Goal: Information Seeking & Learning: Learn about a topic

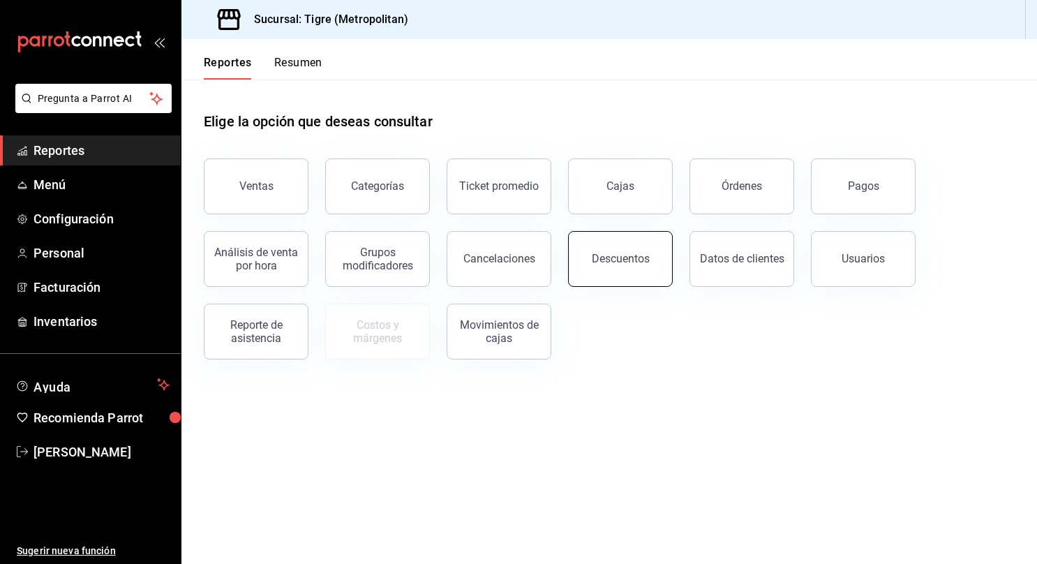
click at [659, 243] on button "Descuentos" at bounding box center [620, 259] width 105 height 56
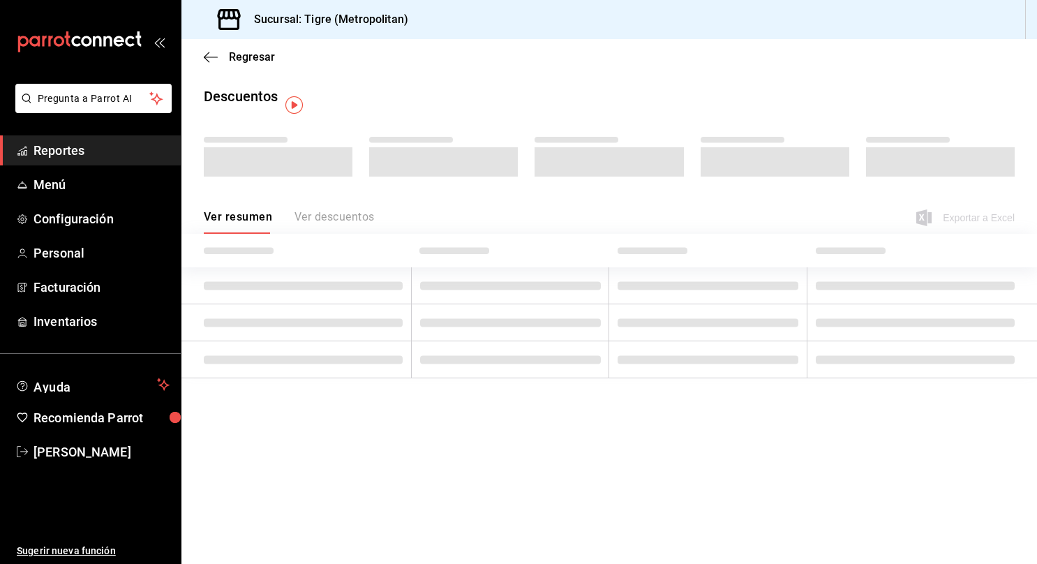
click at [589, 214] on div "Ver resumen Ver descuentos Exportar a Excel" at bounding box center [608, 213] width 855 height 40
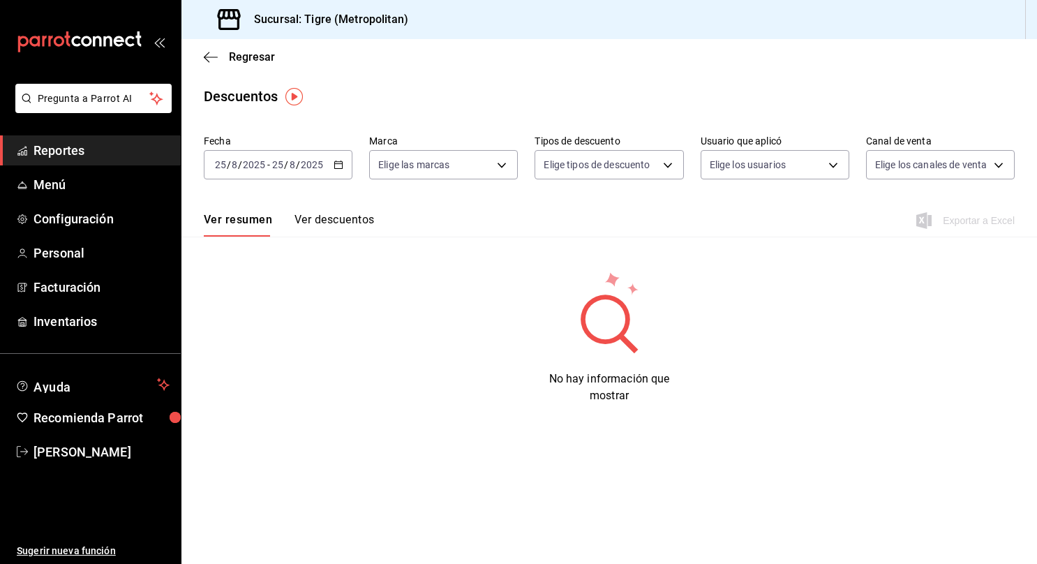
click at [340, 166] on icon "button" at bounding box center [338, 165] width 10 height 10
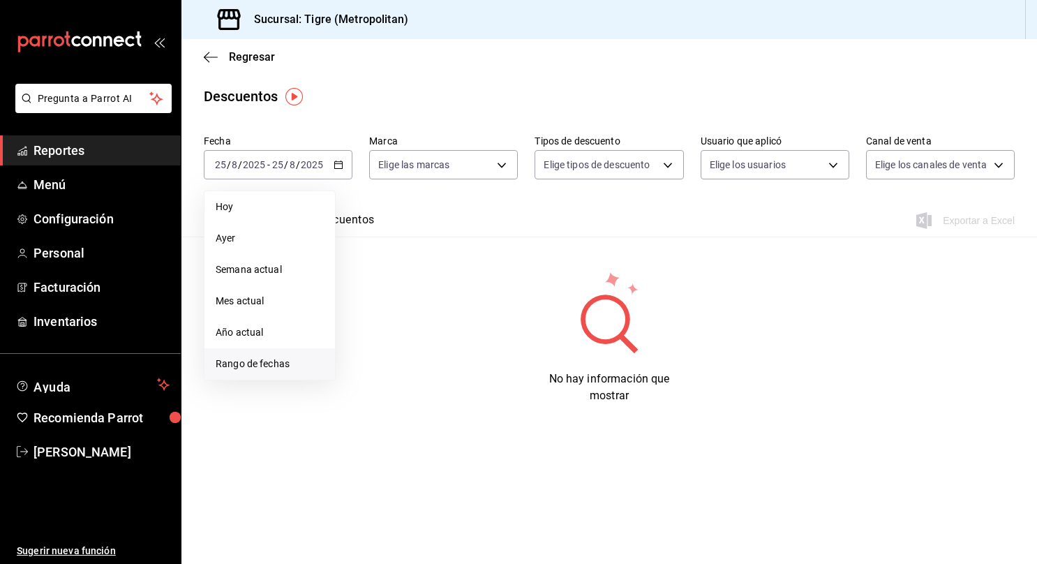
drag, startPoint x: 248, startPoint y: 359, endPoint x: 222, endPoint y: 363, distance: 26.3
click at [222, 363] on span "Rango de fechas" at bounding box center [270, 363] width 108 height 15
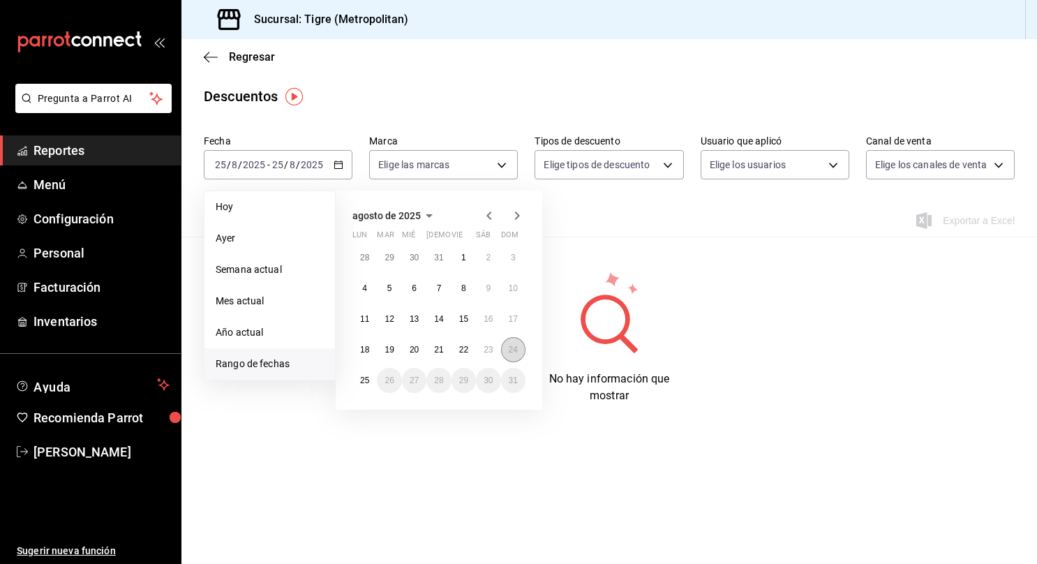
click at [513, 351] on abbr "24" at bounding box center [513, 350] width 9 height 10
click at [359, 375] on button "25" at bounding box center [364, 380] width 24 height 25
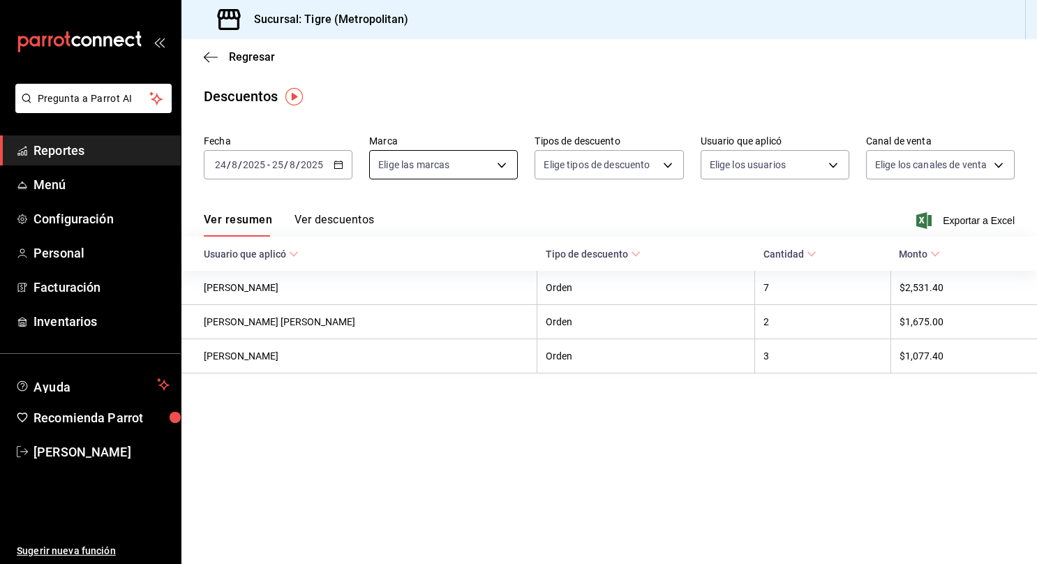
click at [483, 159] on body "Pregunta a Parrot AI Reportes Menú Configuración Personal Facturación Inventari…" at bounding box center [518, 282] width 1037 height 564
click at [405, 220] on div "Ver todas" at bounding box center [414, 217] width 72 height 30
type input "d2a20516-989b-40fe-838d-c8b0b31ef0ff"
checkbox input "true"
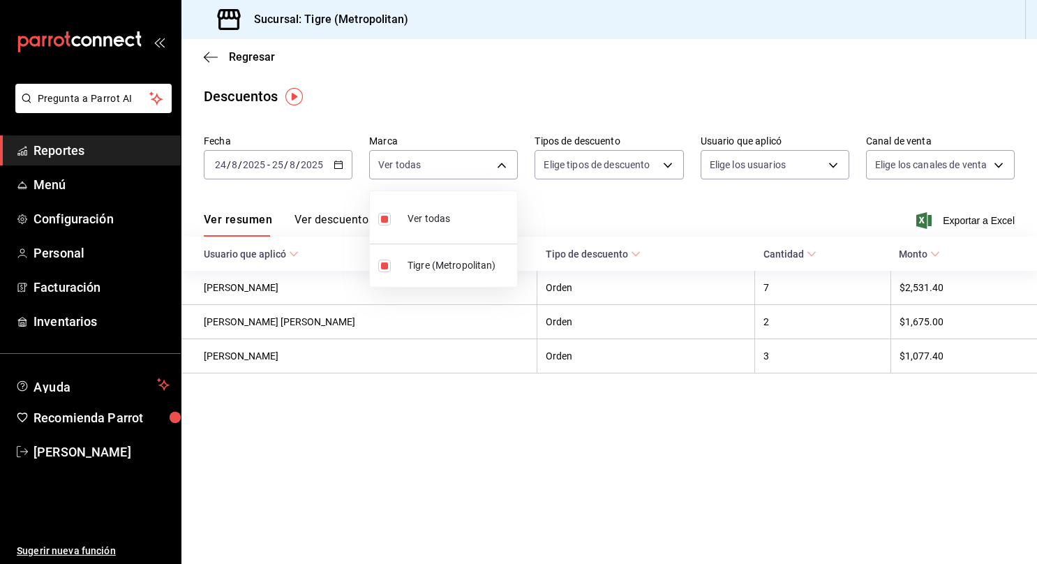
drag, startPoint x: 629, startPoint y: 170, endPoint x: 604, endPoint y: 156, distance: 28.1
click at [604, 156] on div at bounding box center [518, 282] width 1037 height 564
click at [604, 156] on body "Pregunta a Parrot AI Reportes Menú Configuración Personal Facturación Inventari…" at bounding box center [518, 282] width 1037 height 564
click at [553, 215] on input "checkbox" at bounding box center [552, 211] width 13 height 13
checkbox input "true"
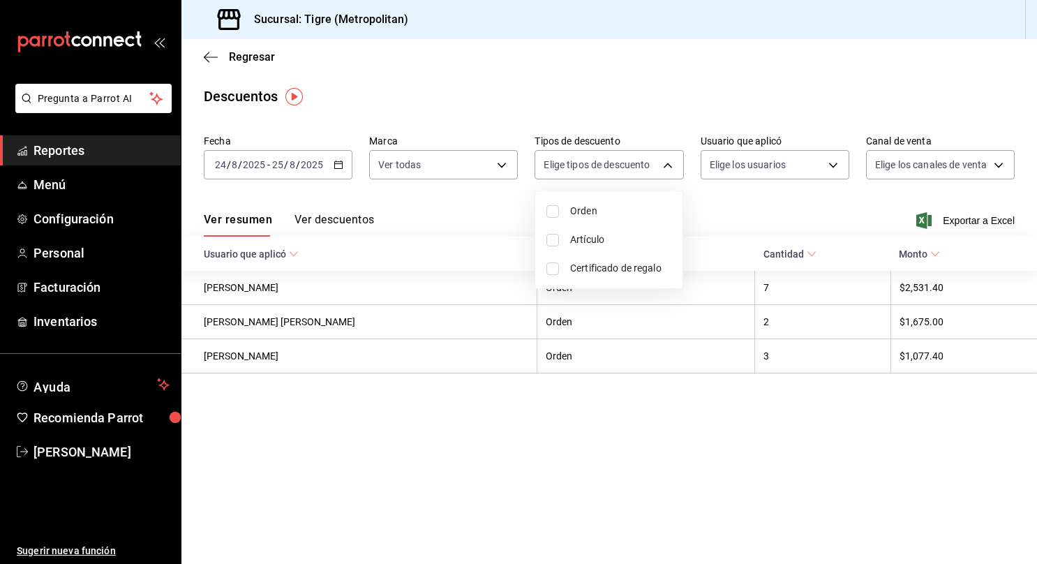
type input "ORDER"
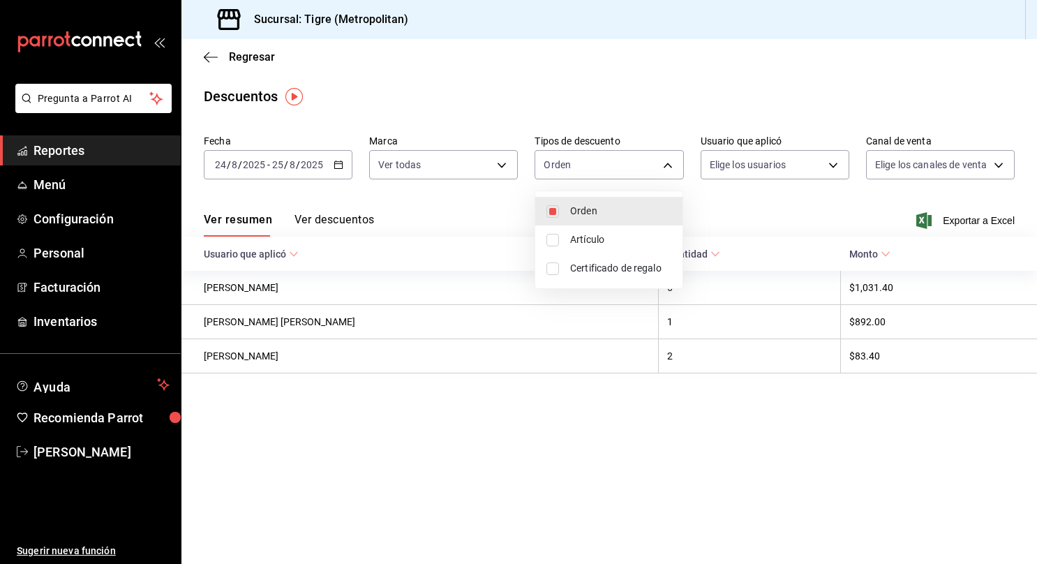
click at [553, 240] on input "checkbox" at bounding box center [552, 240] width 13 height 13
checkbox input "true"
type input "ORDER,ORDER_ITEM"
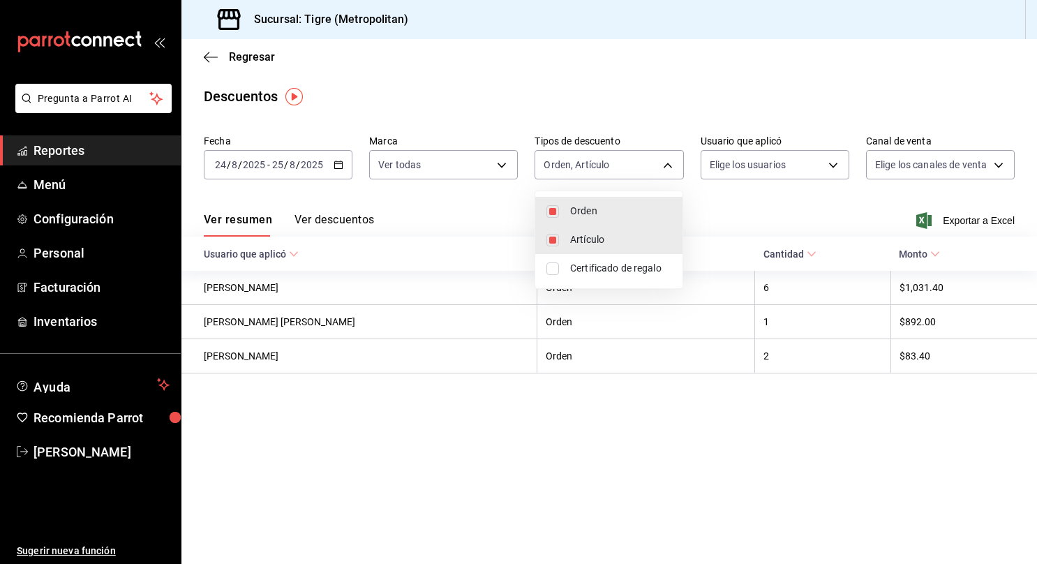
click at [552, 268] on input "checkbox" at bounding box center [552, 268] width 13 height 13
checkbox input "true"
type input "ORDER,ORDER_ITEM,CARD_REWARD"
click at [765, 166] on div at bounding box center [518, 282] width 1037 height 564
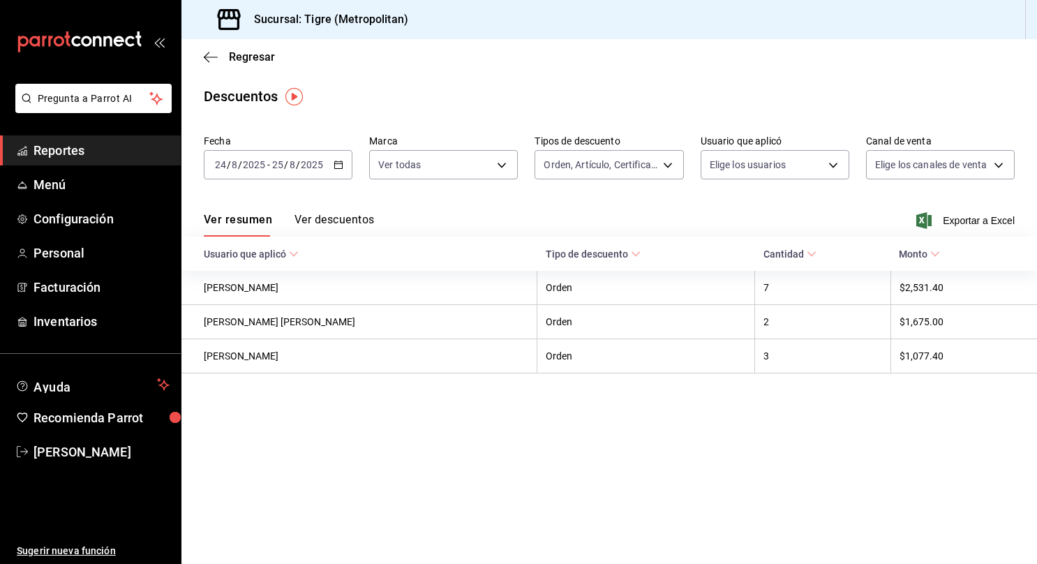
click at [765, 166] on body "Pregunta a Parrot AI Reportes Menú Configuración Personal Facturación Inventari…" at bounding box center [518, 282] width 1037 height 564
click at [758, 165] on body "Pregunta a Parrot AI Reportes Menú Configuración Personal Facturación Inventari…" at bounding box center [518, 282] width 1037 height 564
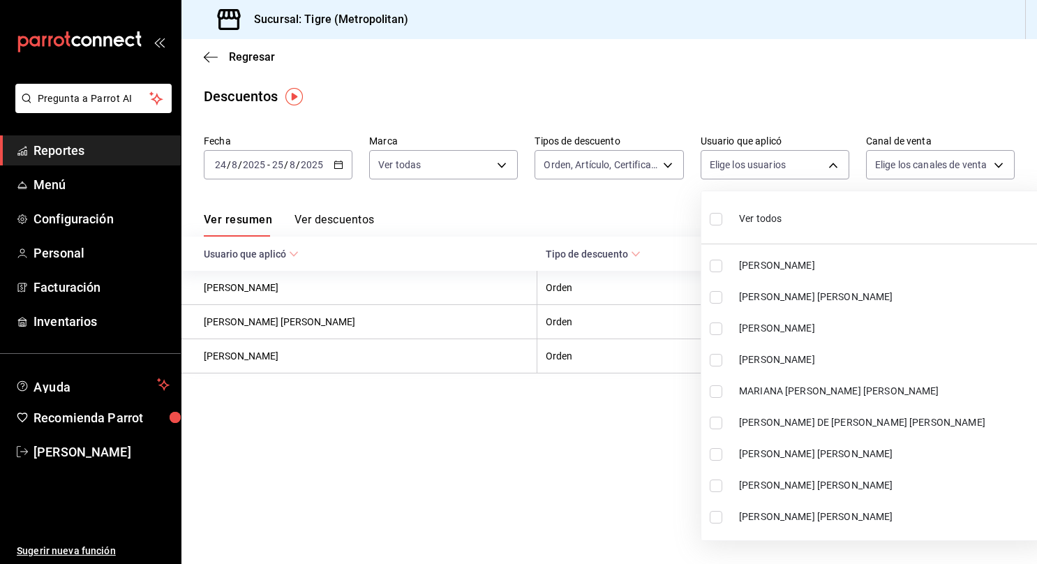
click at [718, 218] on input "checkbox" at bounding box center [715, 219] width 13 height 13
checkbox input "true"
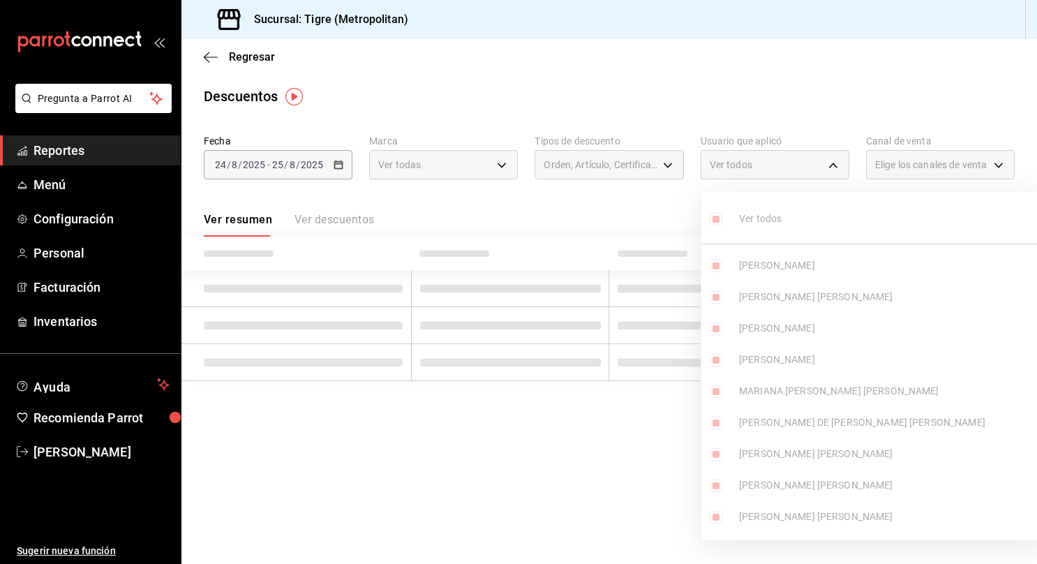
type input "418a12c8-821a-463c-b34b-cd55b362b414,467feb36-073b-4207-8b89-0e764e67df31,25cab…"
checkbox input "true"
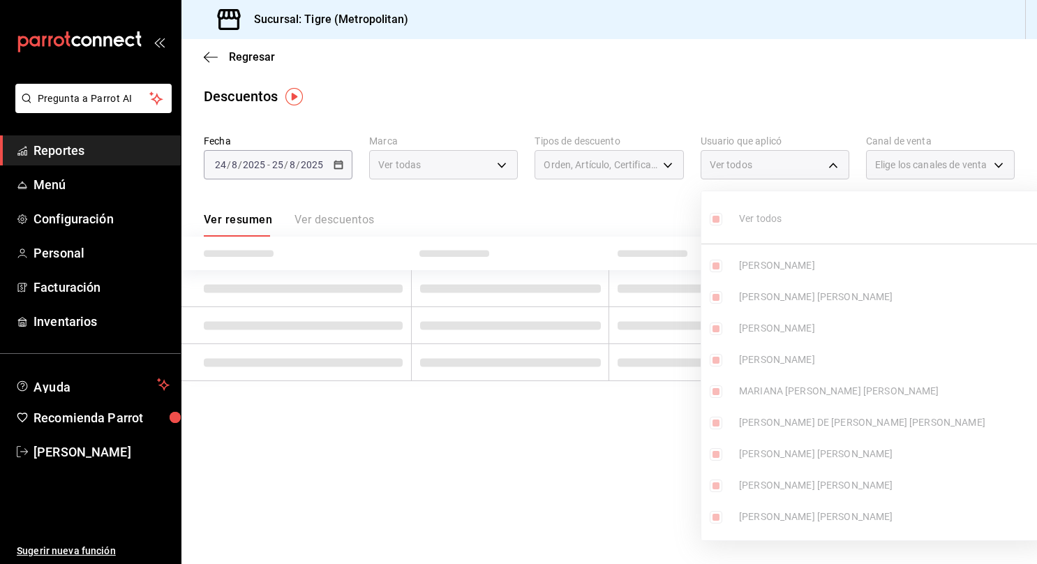
checkbox input "true"
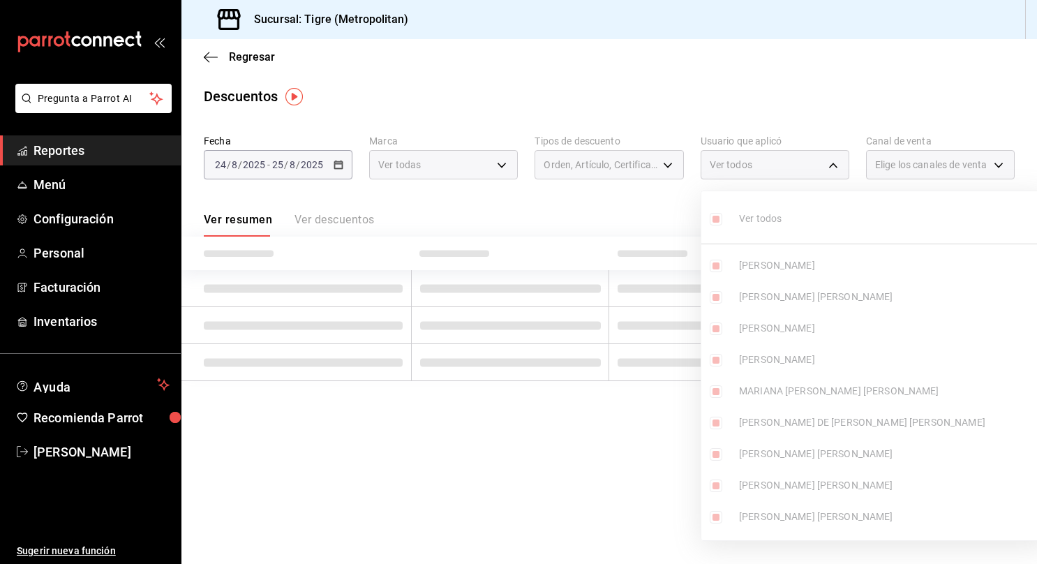
checkbox input "true"
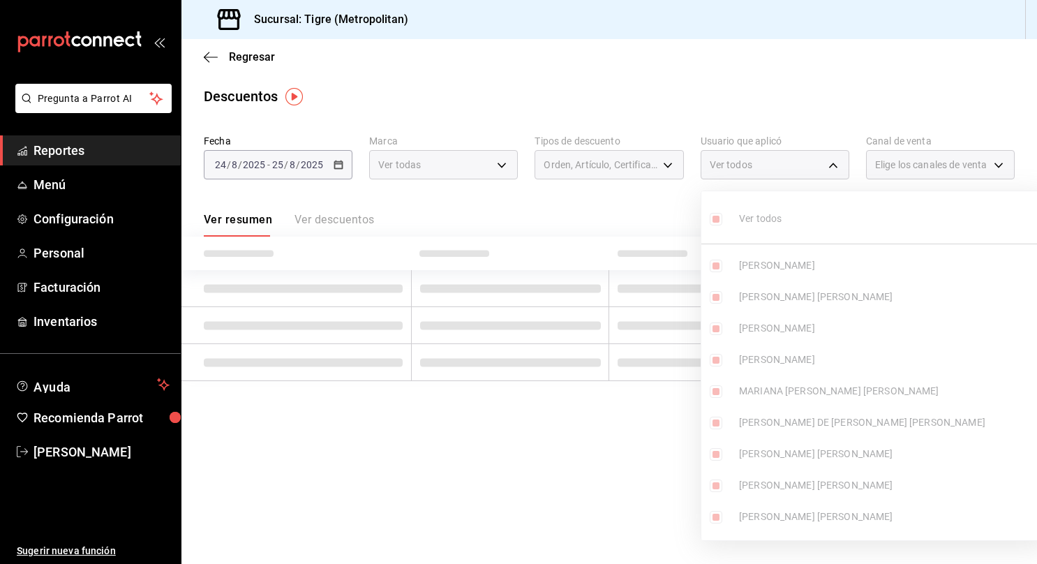
checkbox input "true"
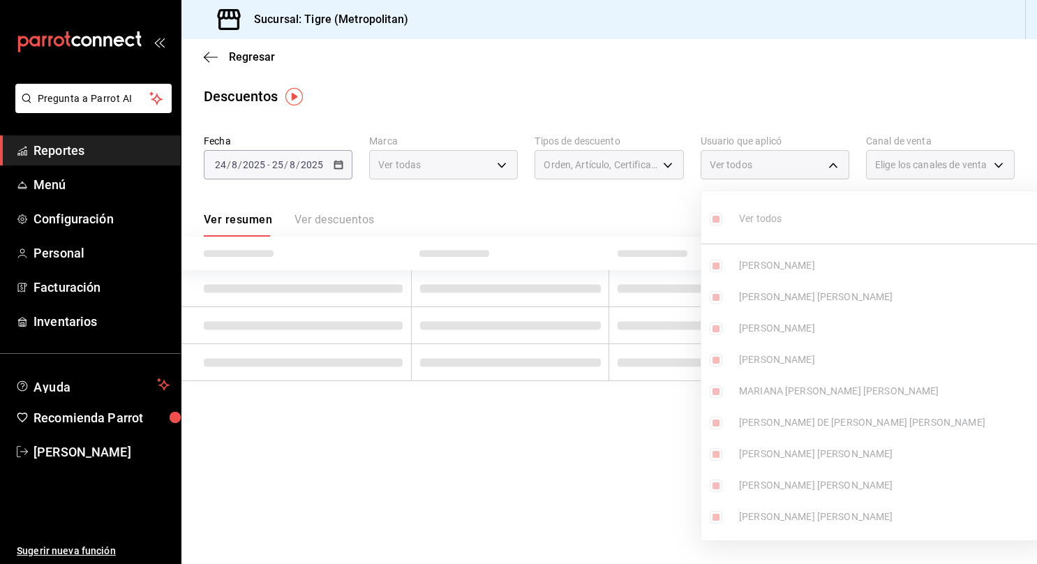
checkbox input "true"
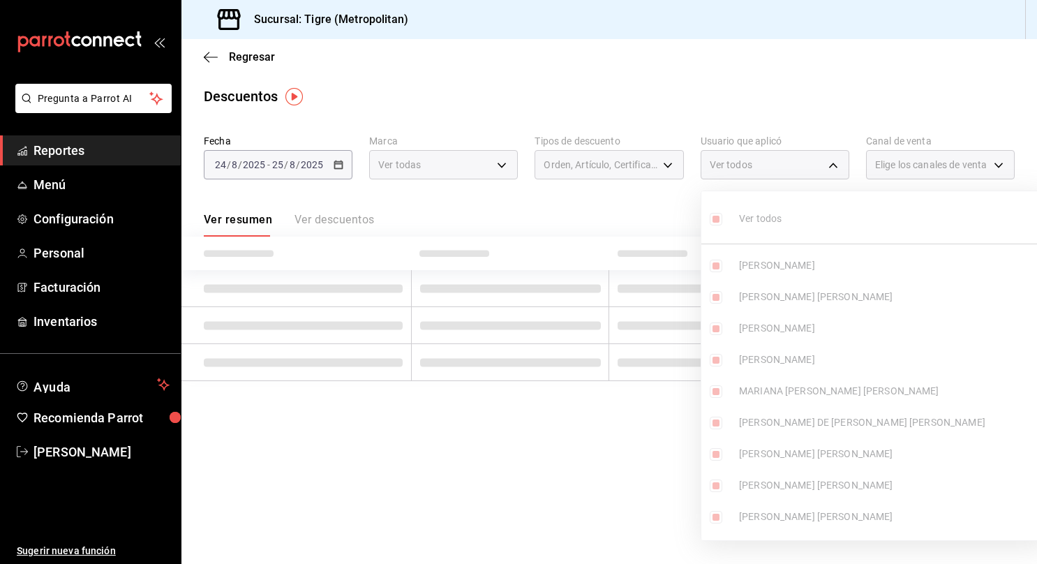
checkbox input "true"
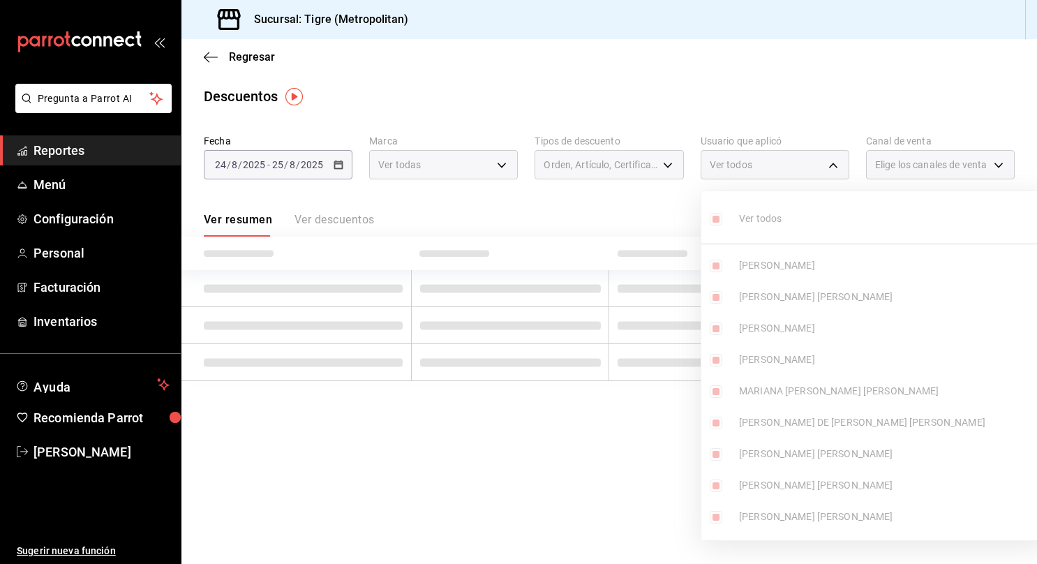
checkbox input "true"
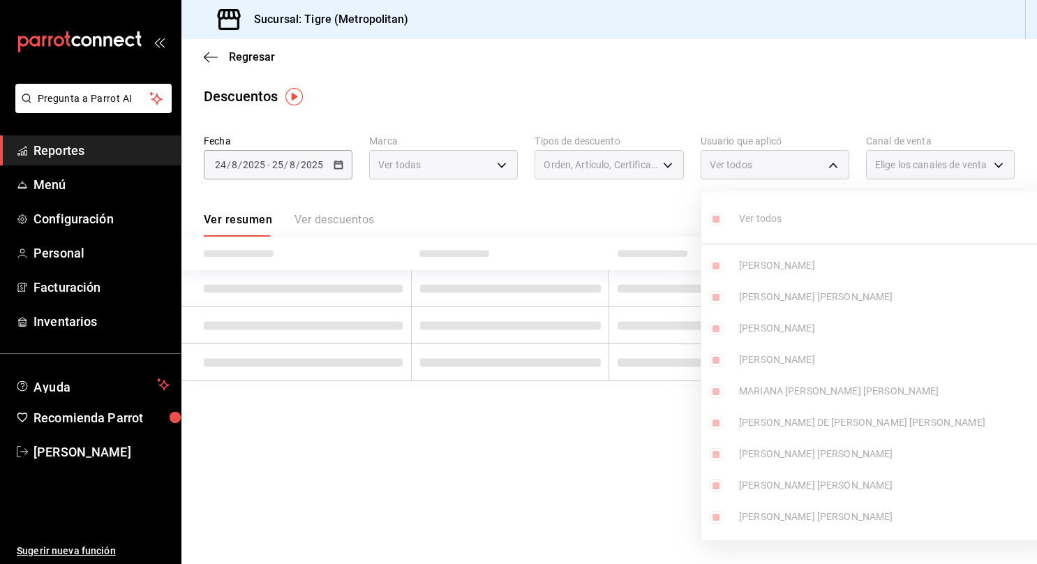
checkbox input "true"
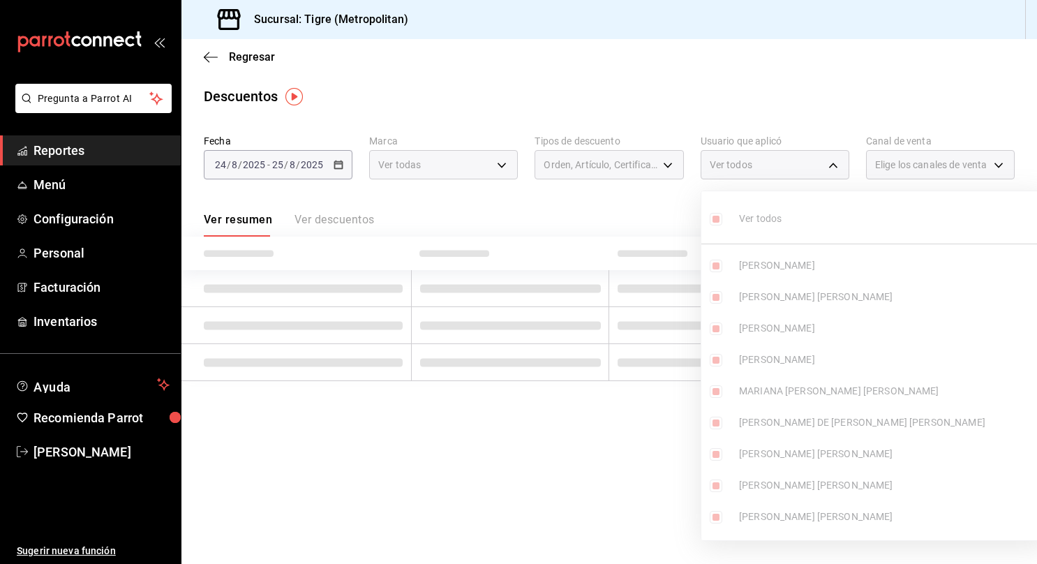
checkbox input "true"
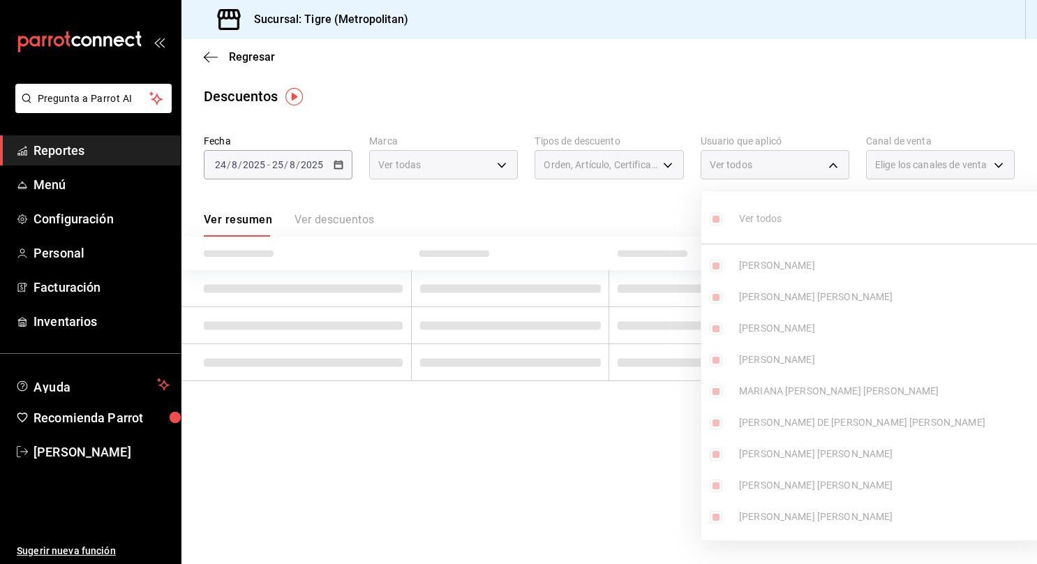
checkbox input "true"
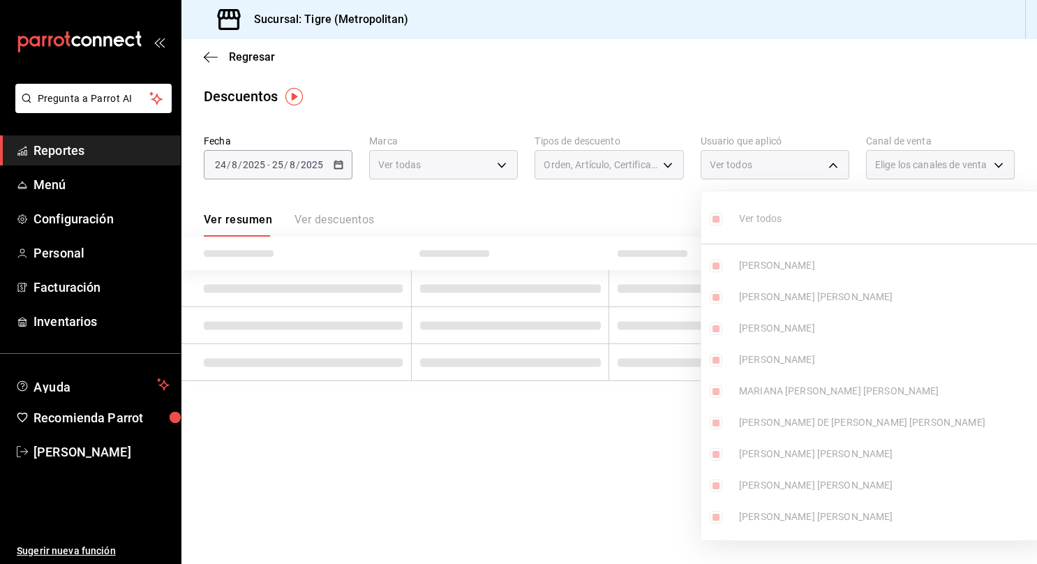
checkbox input "true"
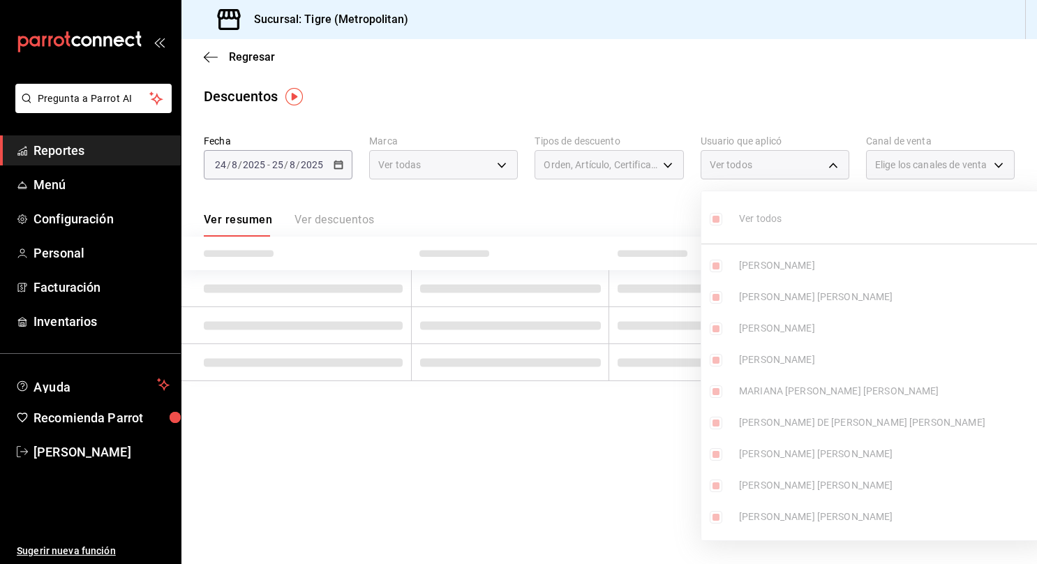
checkbox input "true"
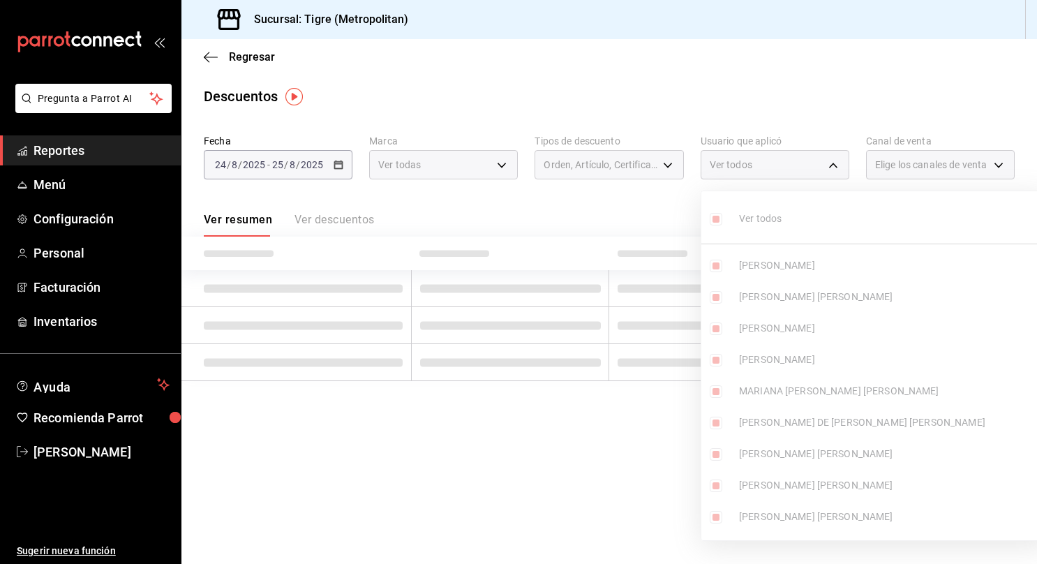
checkbox input "true"
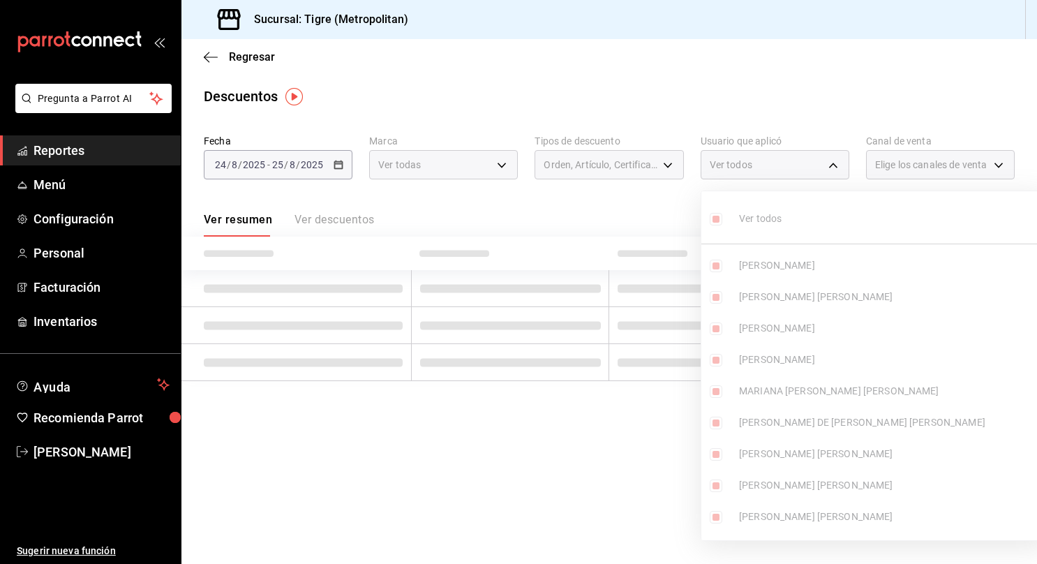
checkbox input "true"
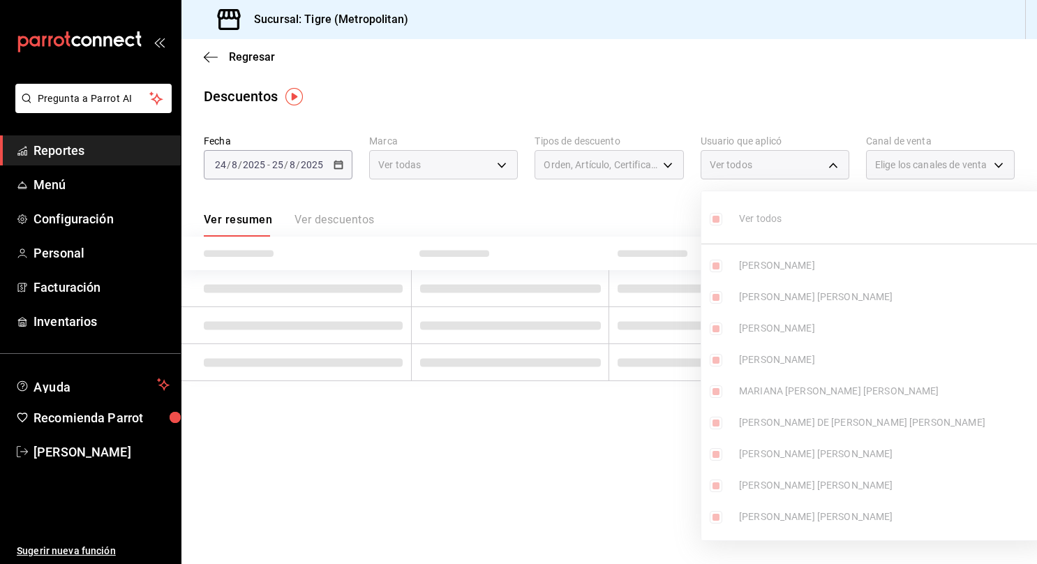
checkbox input "true"
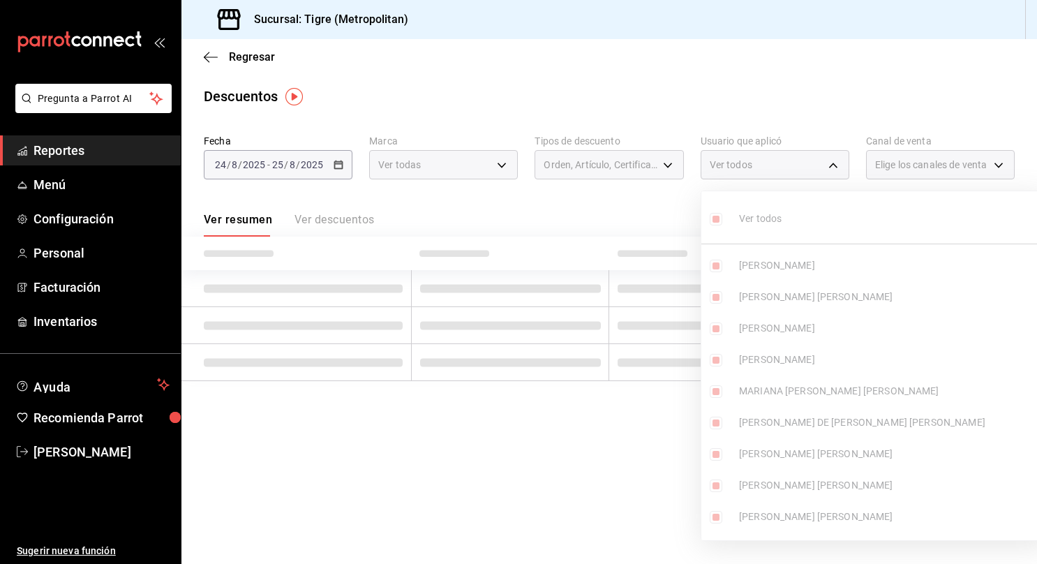
checkbox input "true"
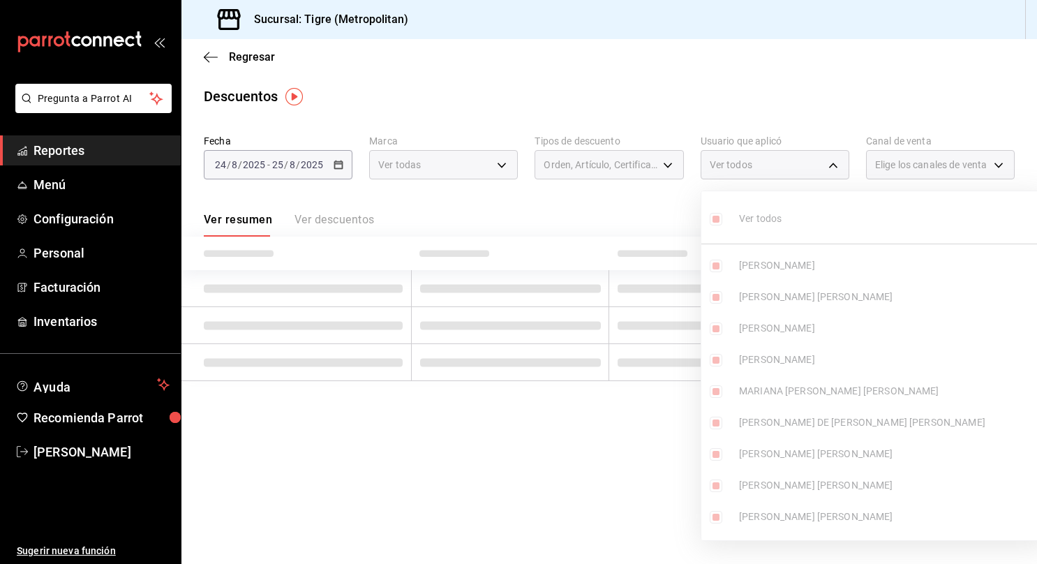
checkbox input "true"
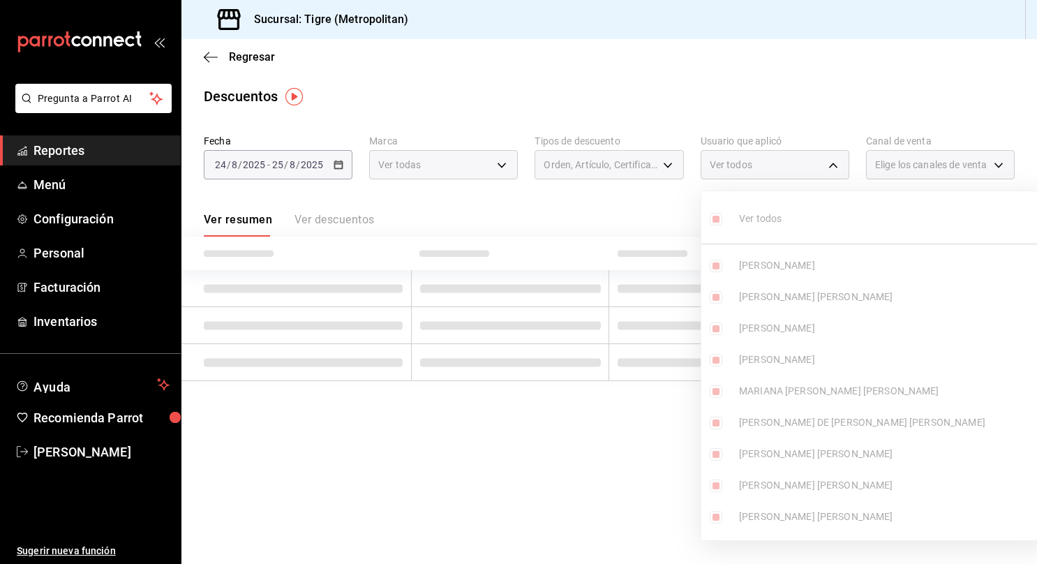
checkbox input "true"
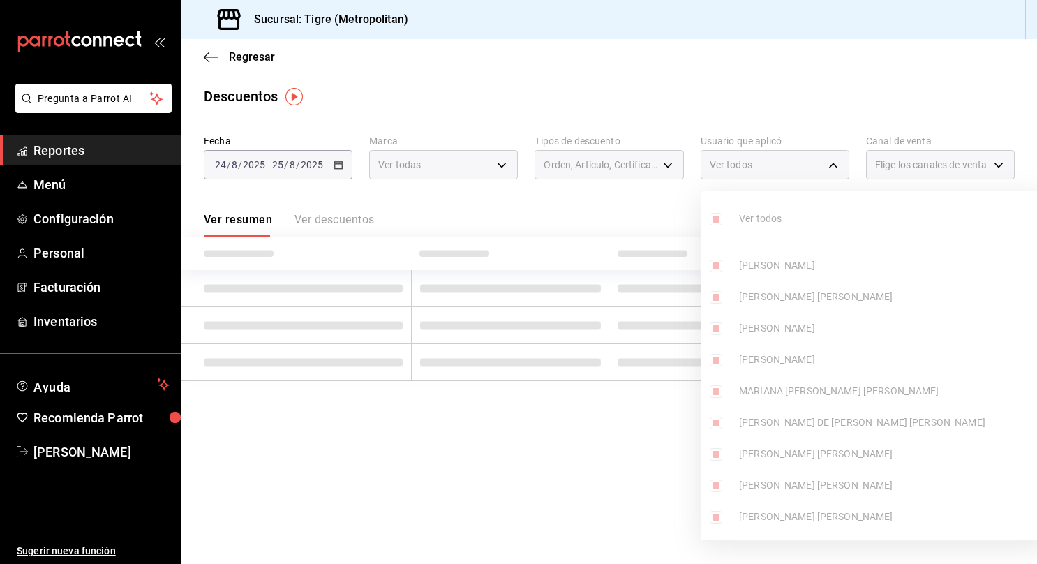
checkbox input "true"
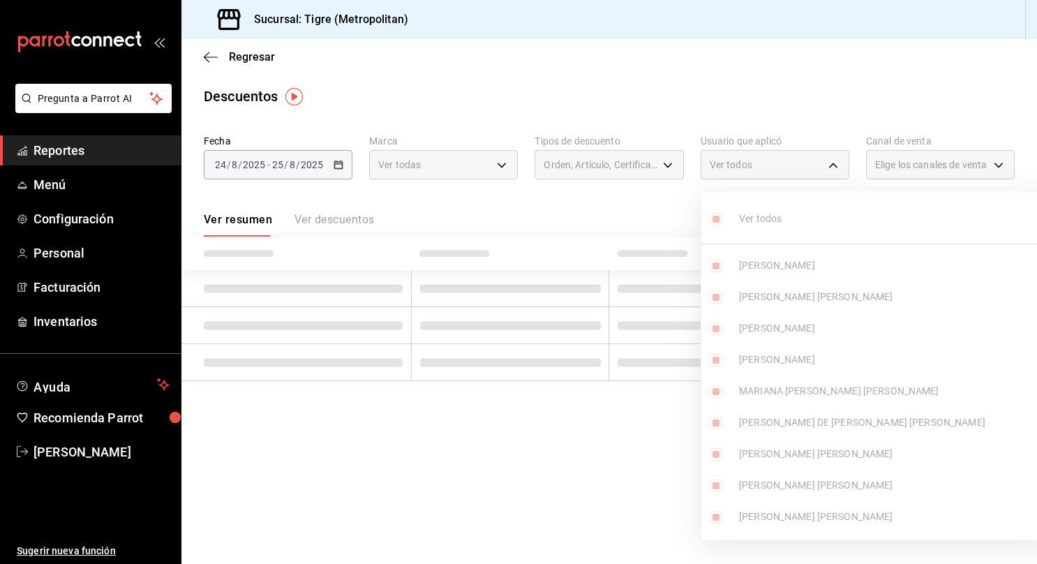
checkbox input "true"
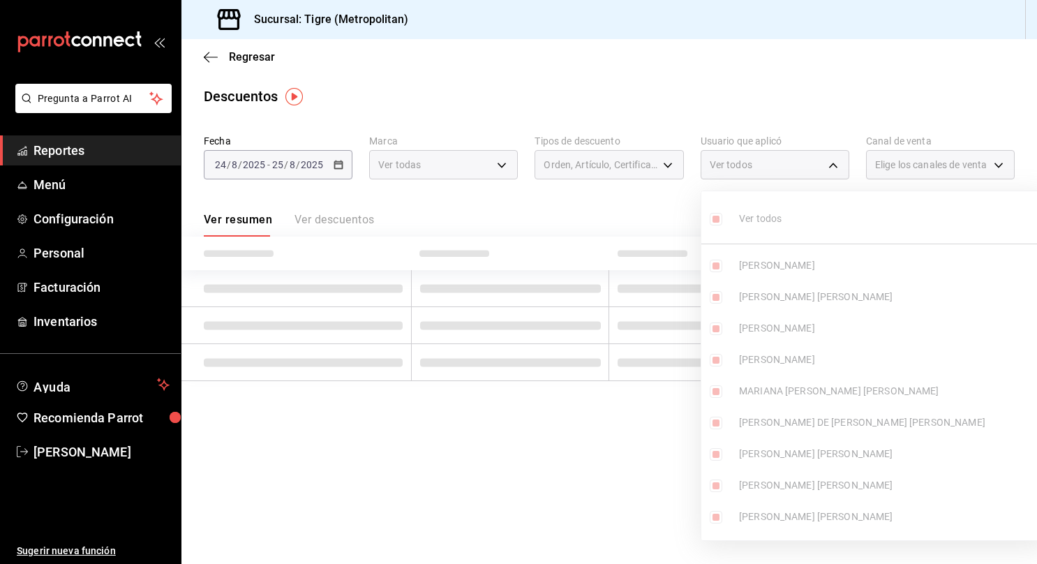
checkbox input "true"
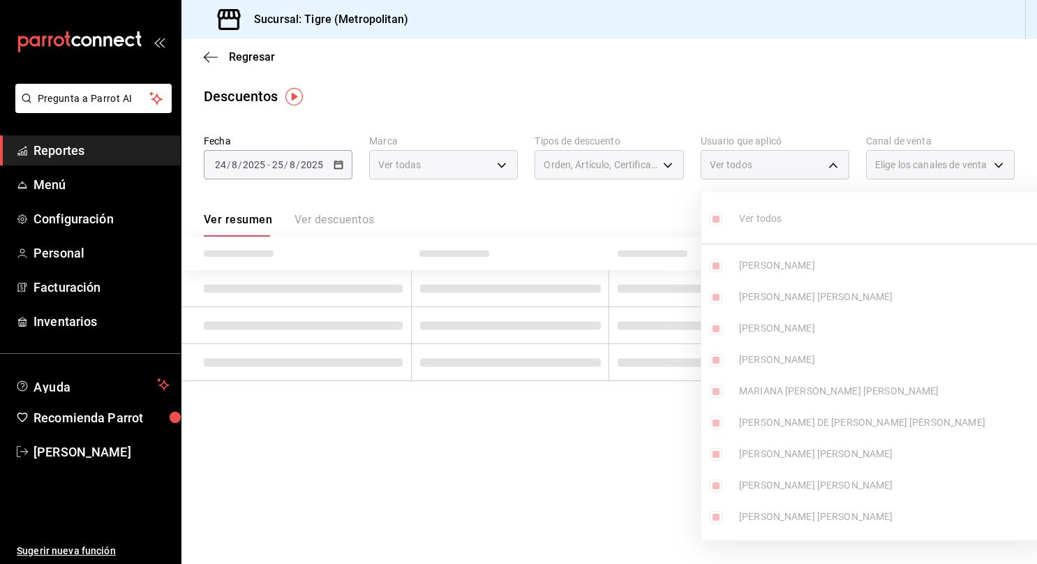
checkbox input "true"
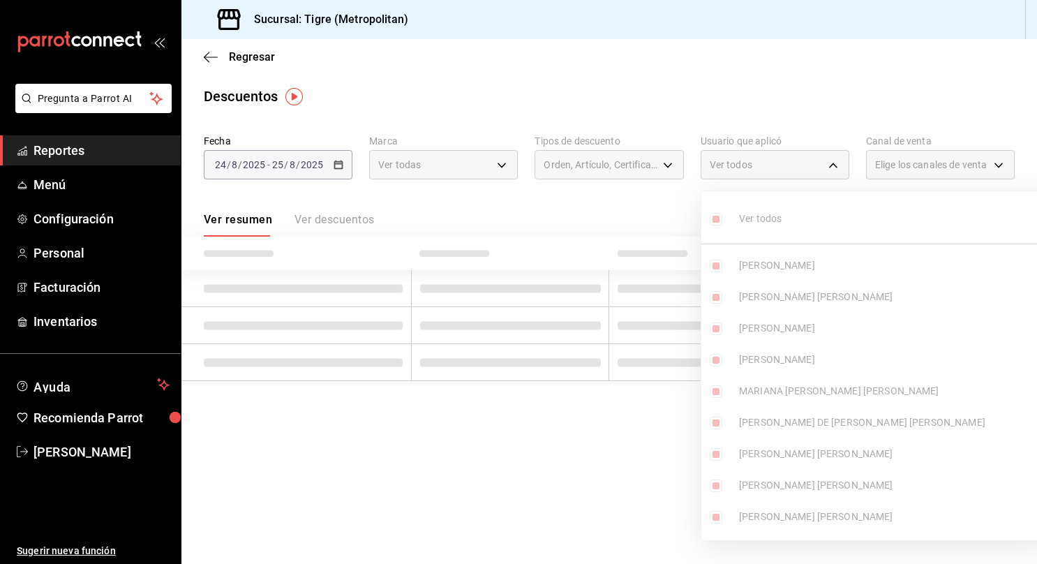
checkbox input "true"
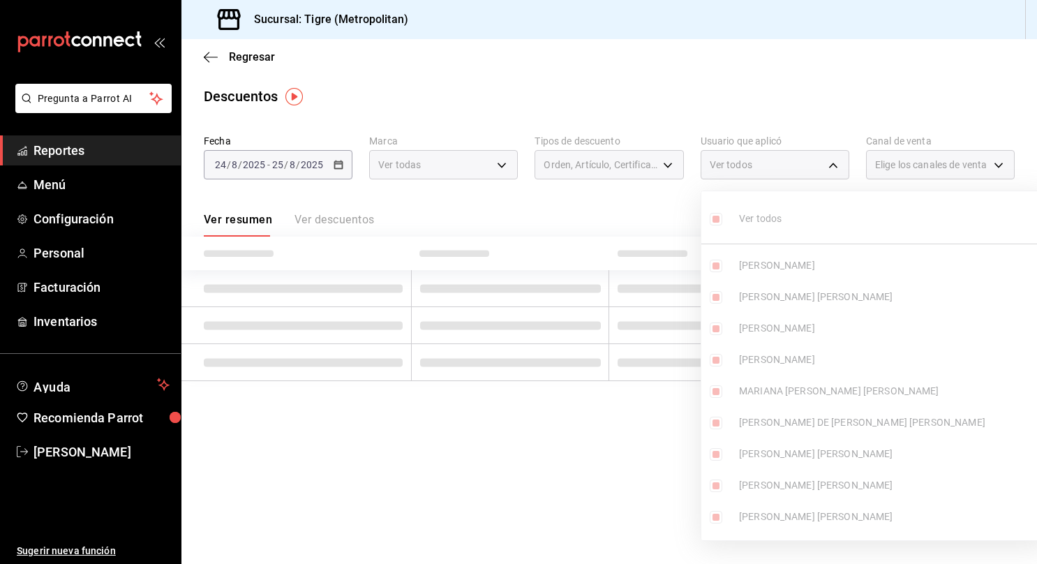
checkbox input "true"
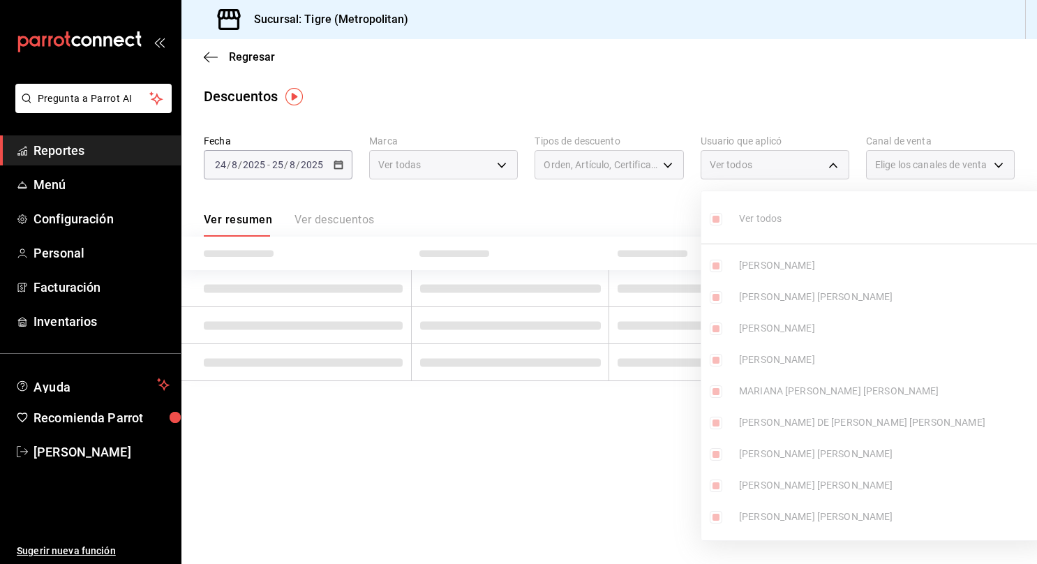
checkbox input "true"
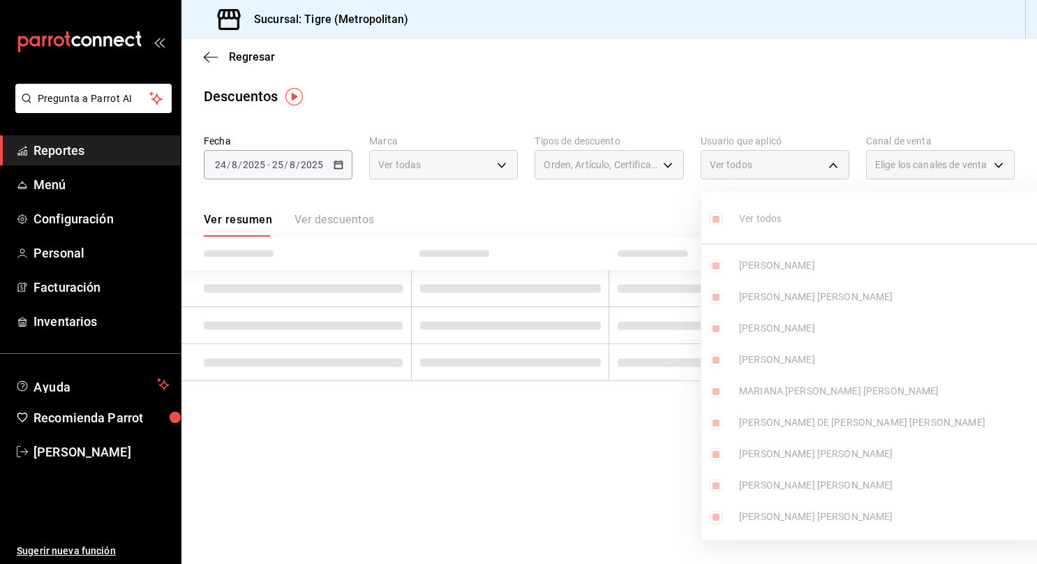
checkbox input "true"
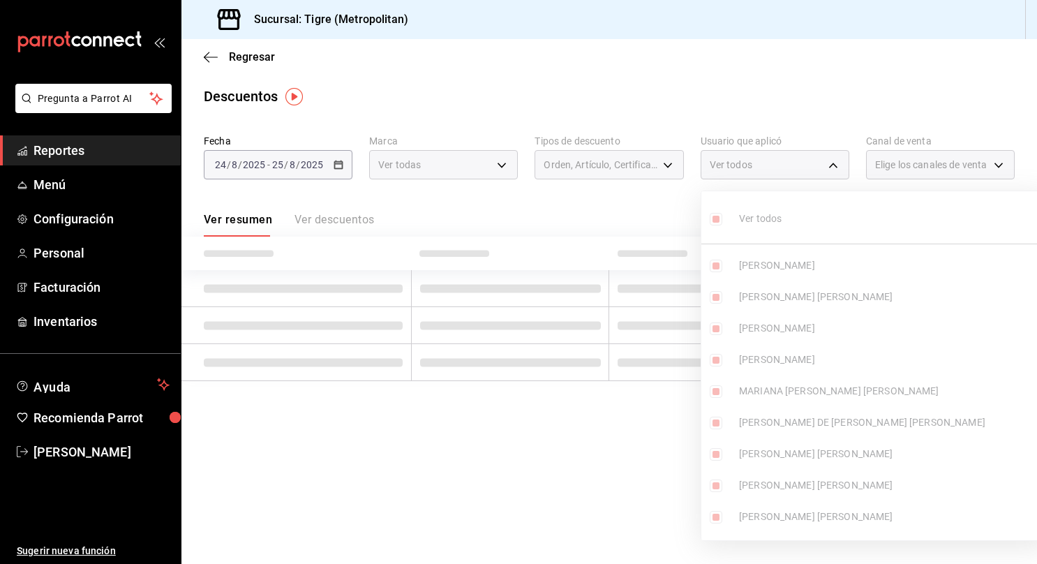
checkbox input "true"
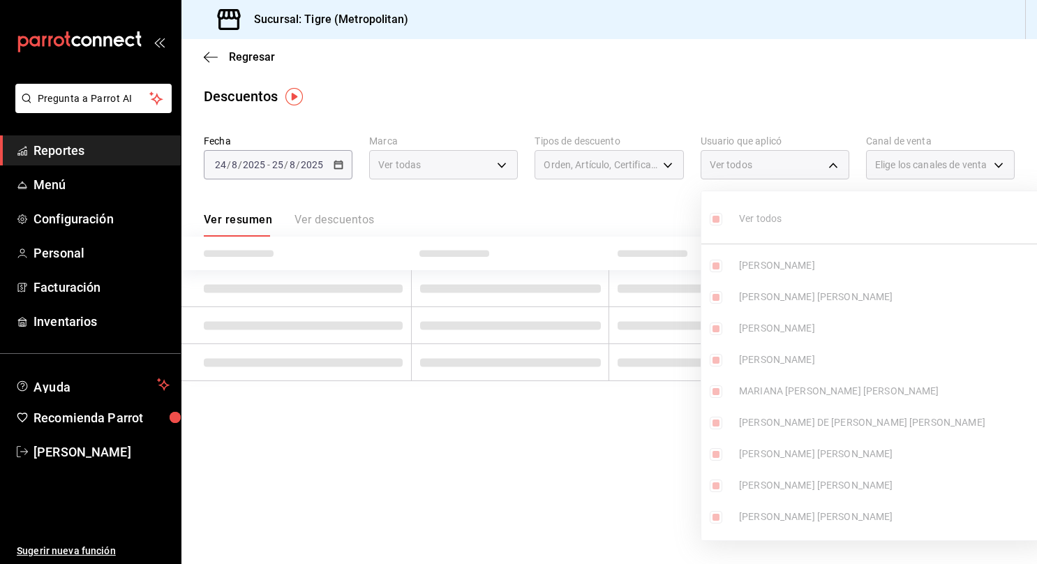
checkbox input "true"
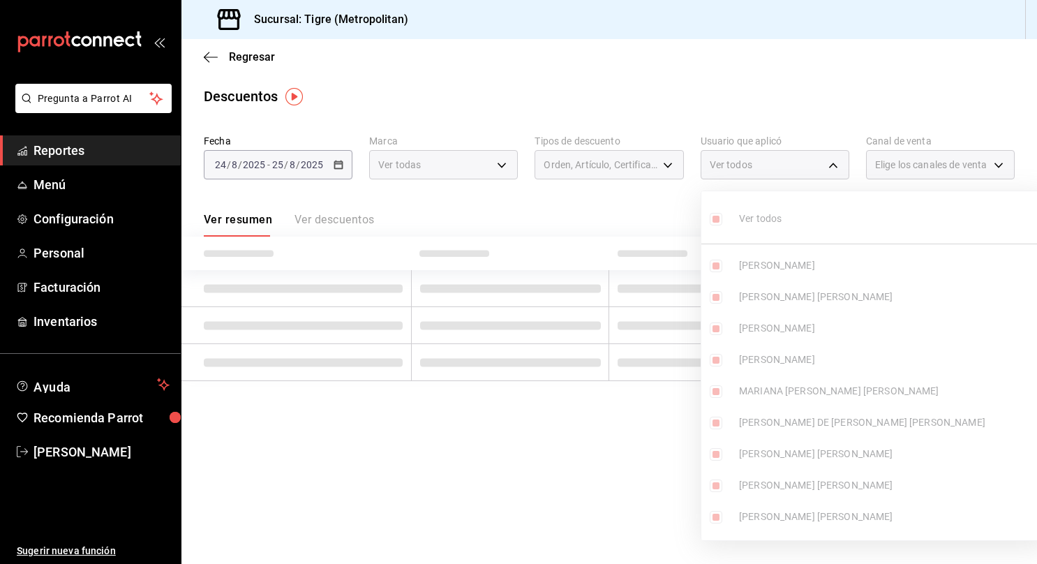
checkbox input "true"
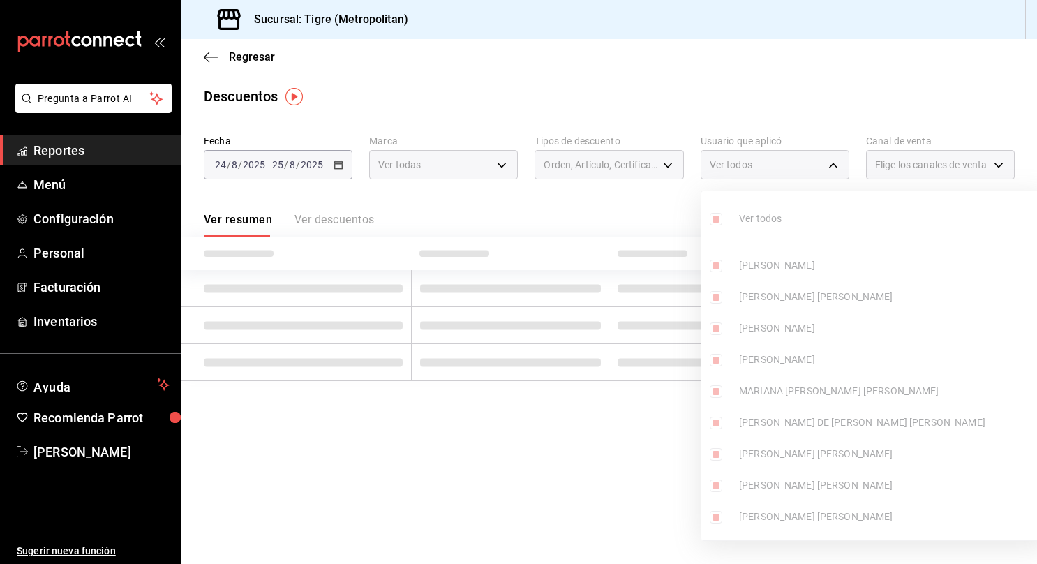
checkbox input "true"
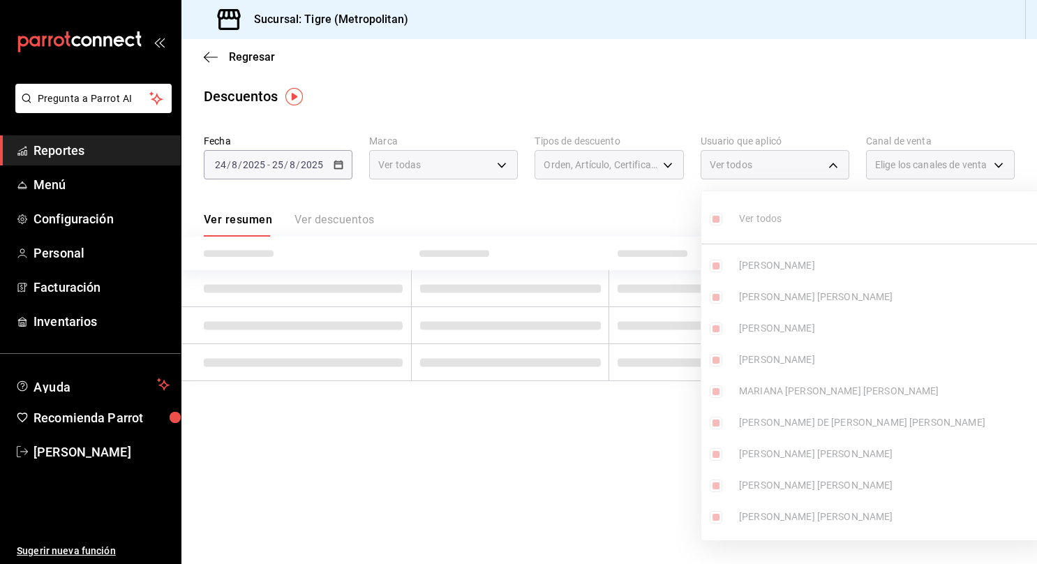
checkbox input "true"
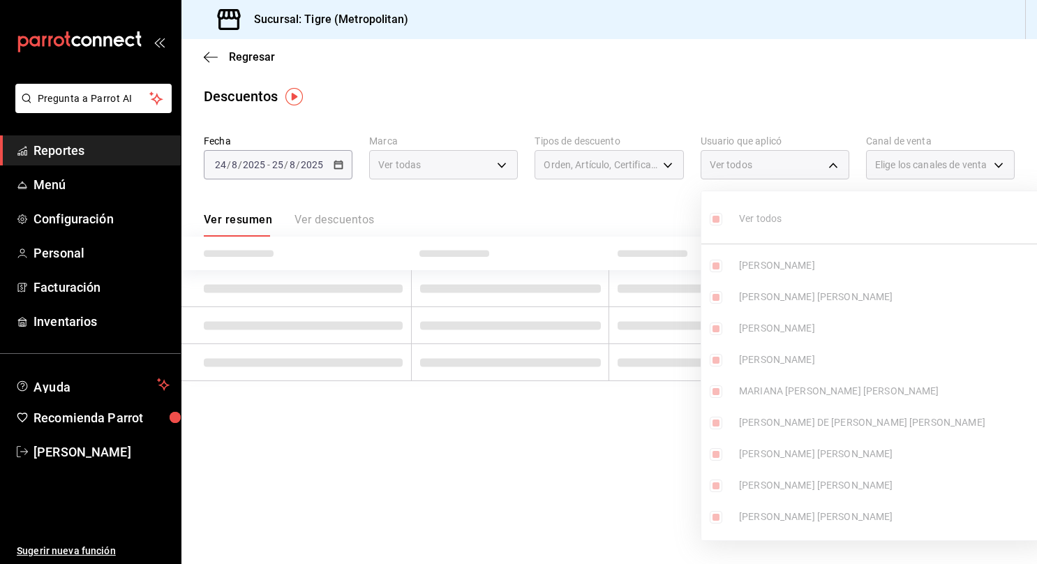
checkbox input "true"
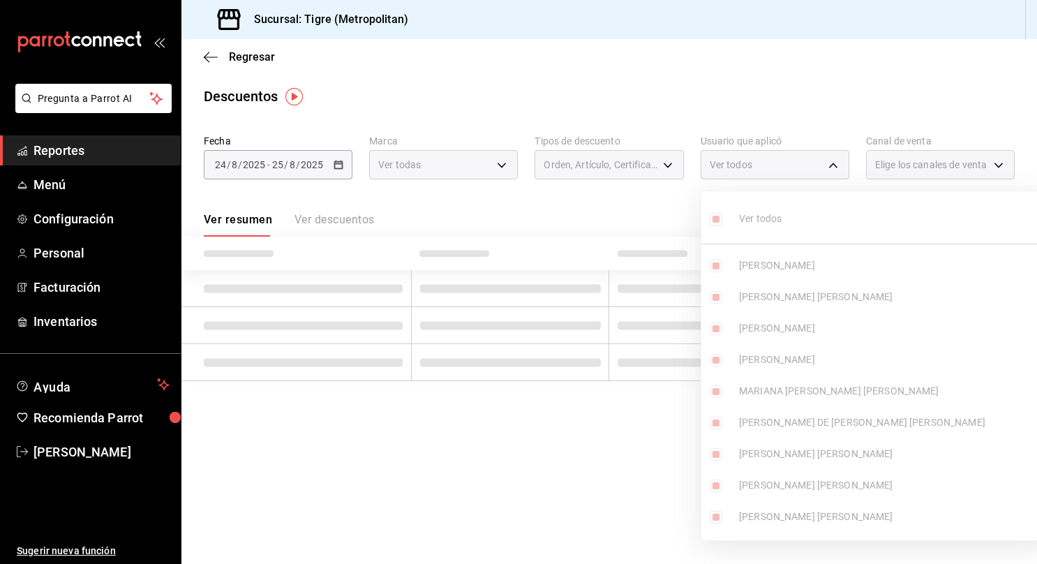
checkbox input "true"
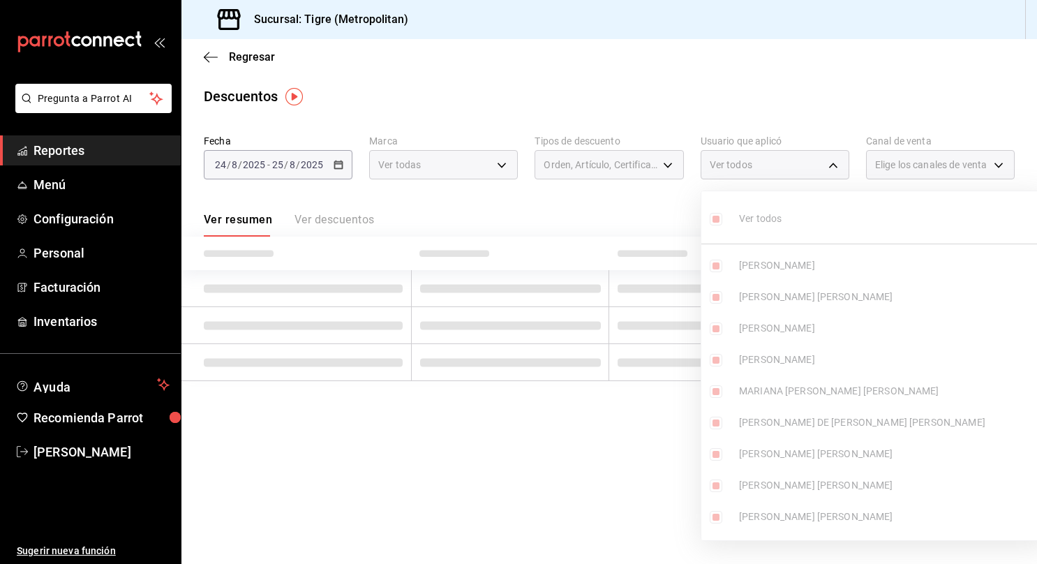
checkbox input "true"
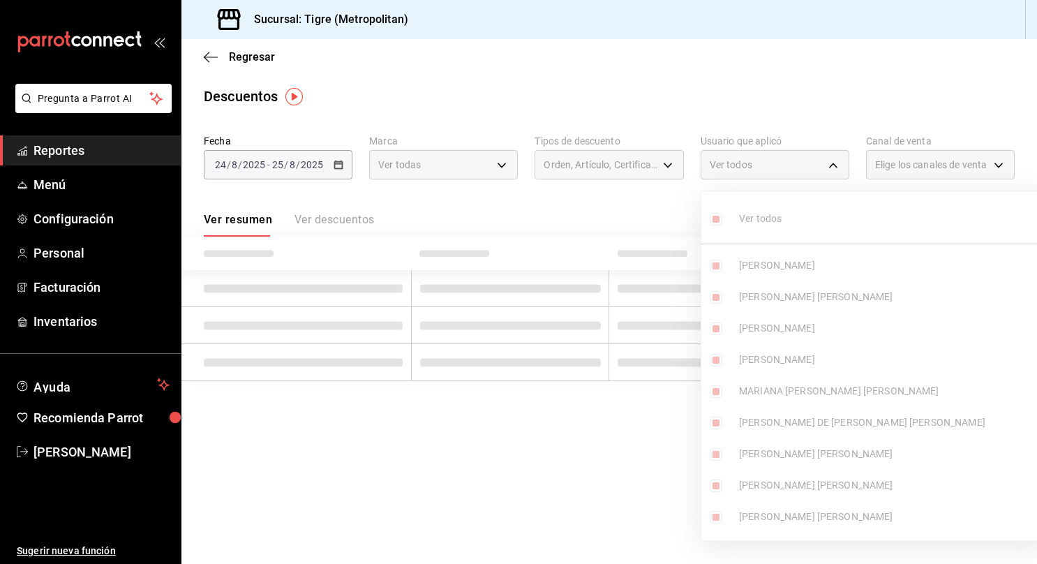
checkbox input "true"
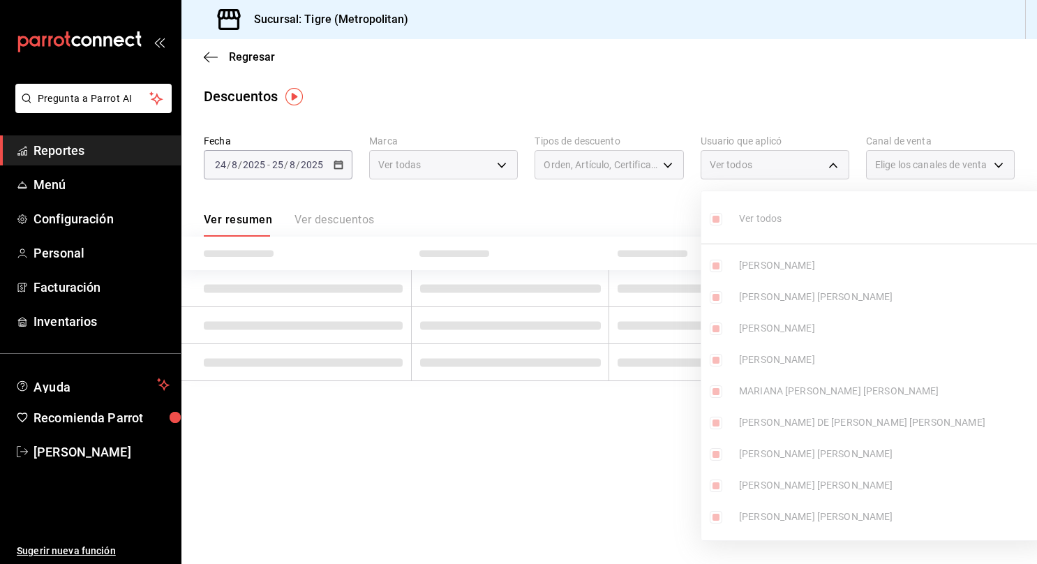
checkbox input "true"
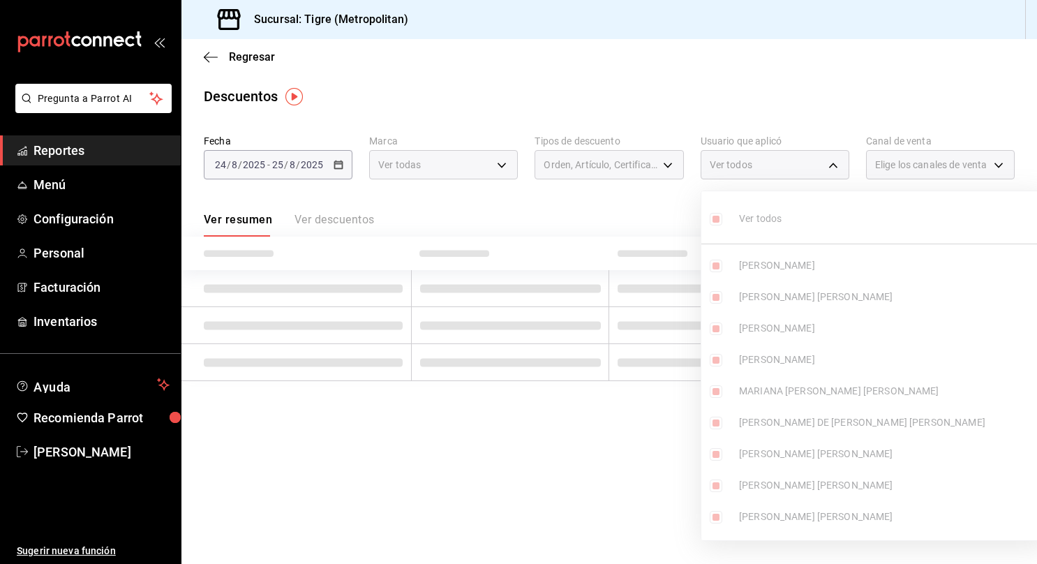
checkbox input "true"
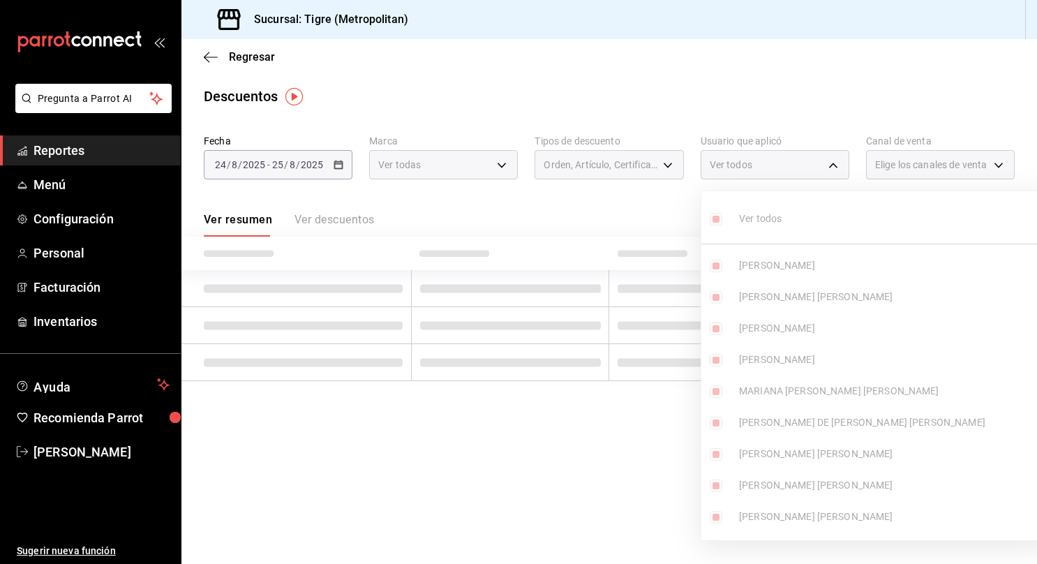
checkbox input "true"
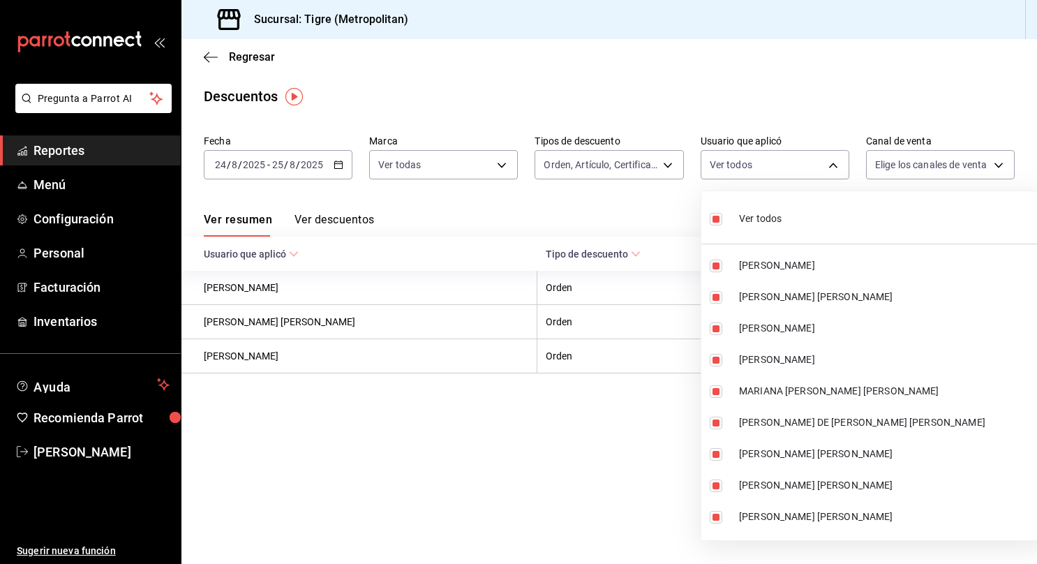
click at [929, 159] on div at bounding box center [518, 282] width 1037 height 564
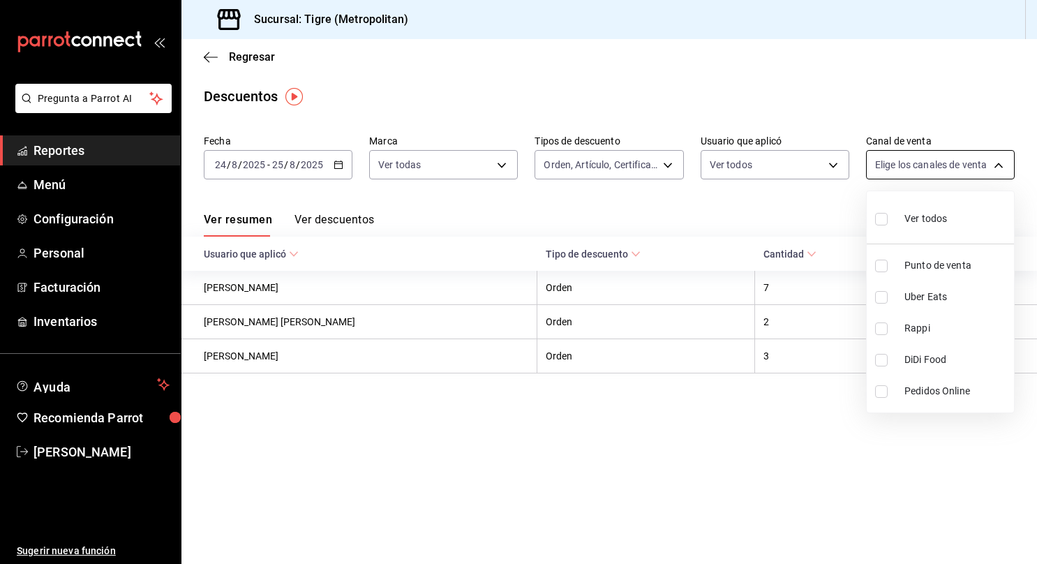
click at [937, 167] on body "Pregunta a Parrot AI Reportes Menú Configuración Personal Facturación Inventari…" at bounding box center [518, 282] width 1037 height 564
click at [880, 215] on input "checkbox" at bounding box center [881, 219] width 13 height 13
click at [763, 222] on div at bounding box center [518, 282] width 1037 height 564
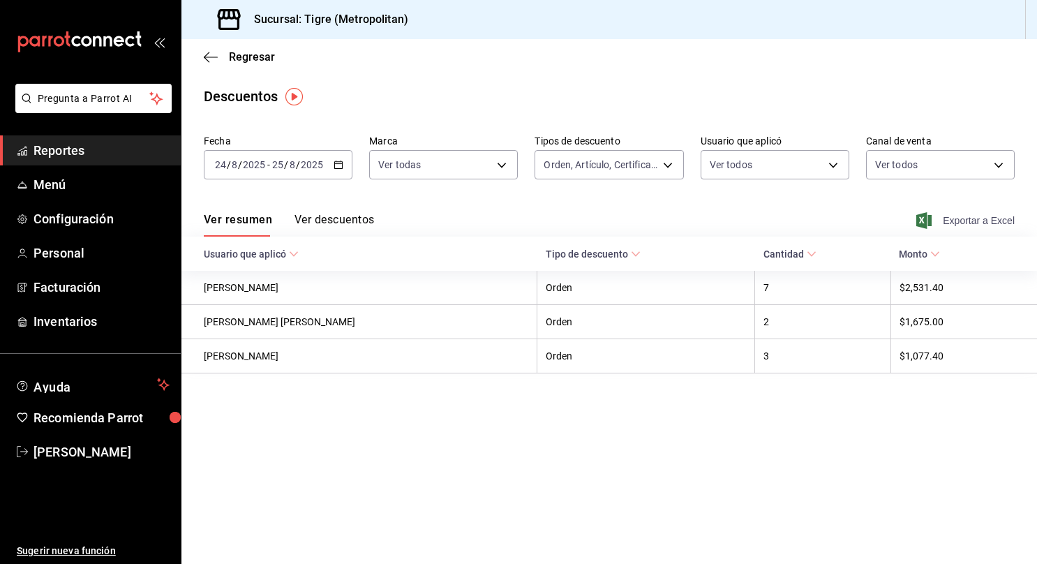
click at [961, 219] on span "Exportar a Excel" at bounding box center [967, 220] width 96 height 17
click at [73, 146] on span "Reportes" at bounding box center [101, 150] width 136 height 19
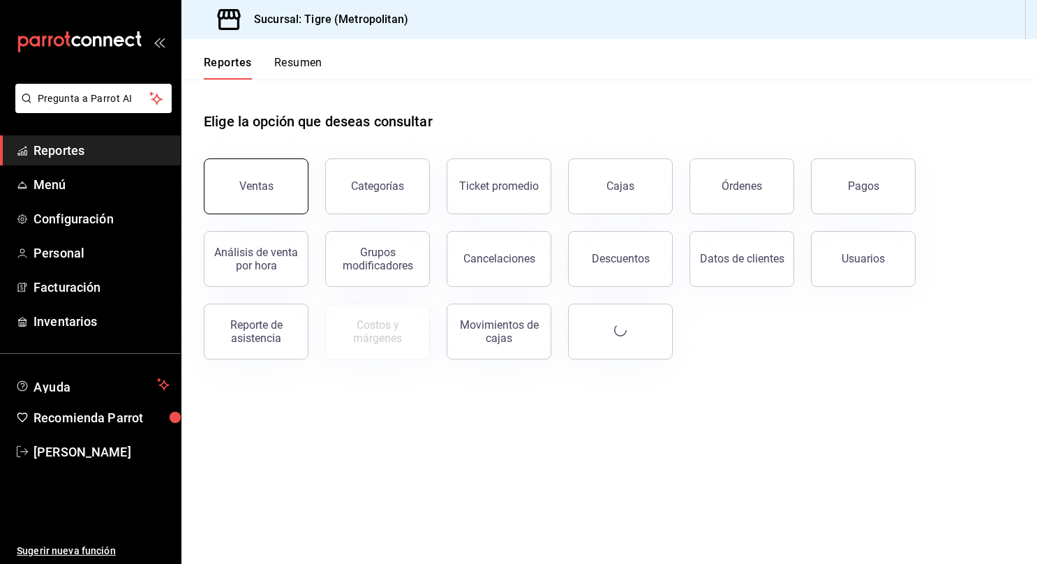
click at [251, 190] on div "Ventas" at bounding box center [256, 185] width 34 height 13
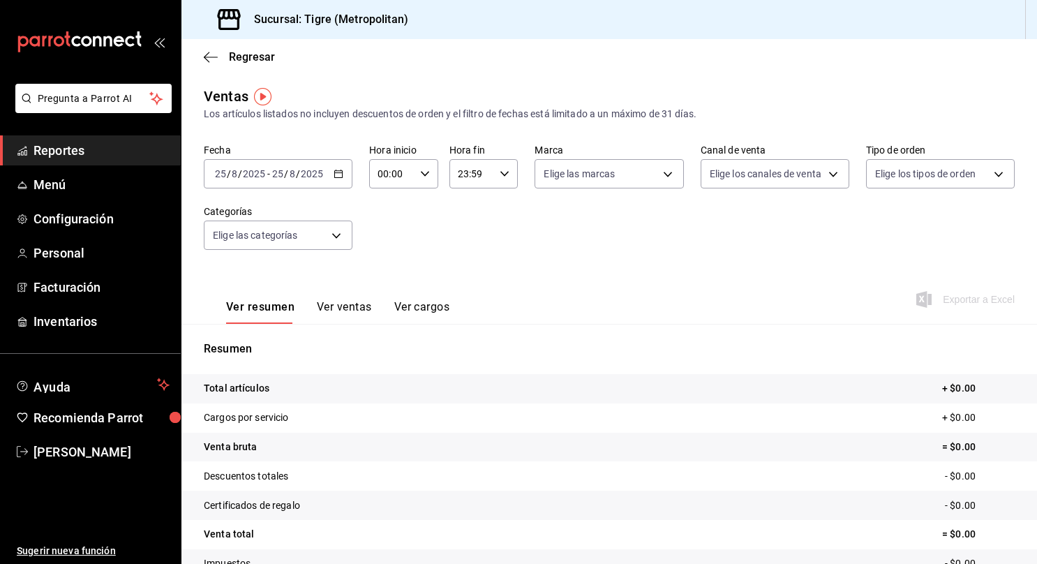
click at [338, 180] on div "[DATE] [DATE] - [DATE] [DATE]" at bounding box center [278, 173] width 149 height 29
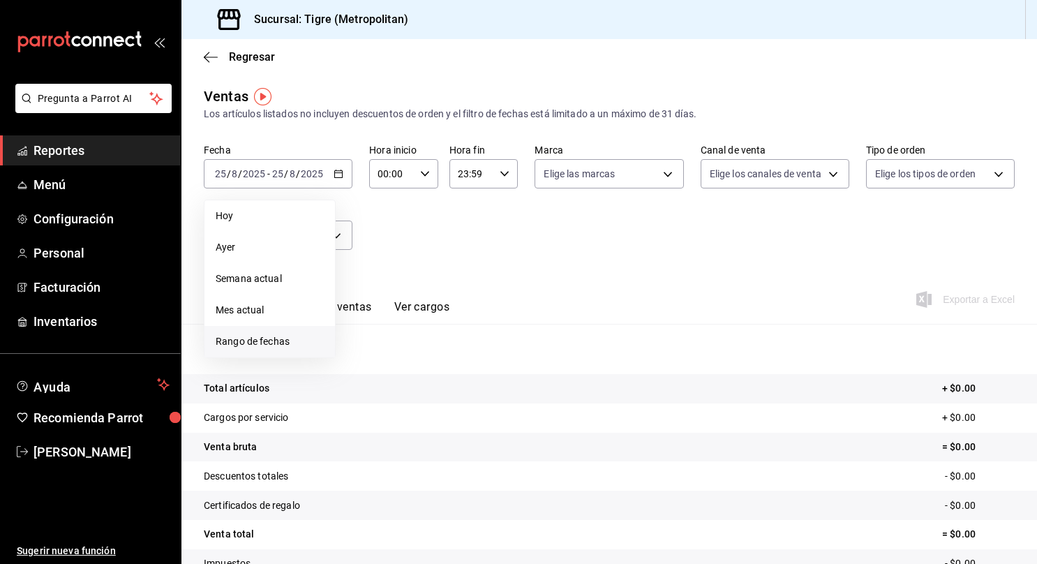
click at [271, 340] on span "Rango de fechas" at bounding box center [270, 341] width 108 height 15
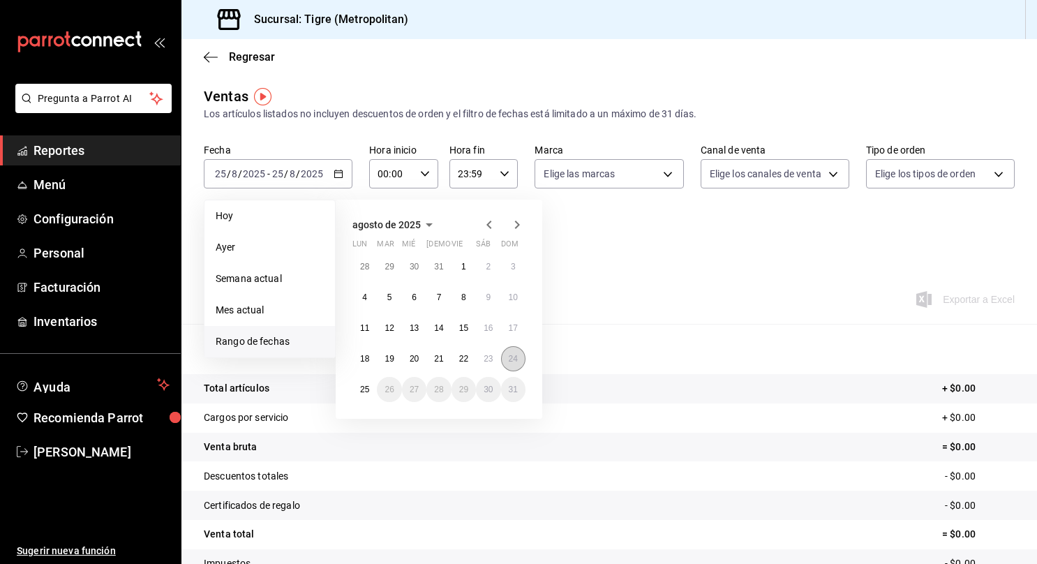
click at [513, 363] on button "24" at bounding box center [513, 358] width 24 height 25
click at [364, 391] on abbr "25" at bounding box center [364, 389] width 9 height 10
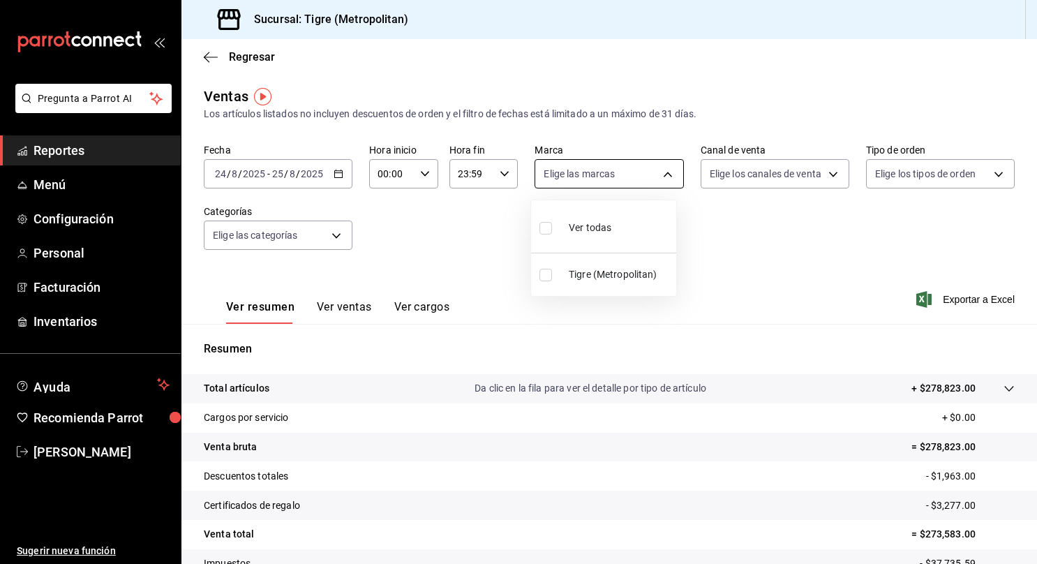
click at [596, 183] on body "Pregunta a Parrot AI Reportes Menú Configuración Personal Facturación Inventari…" at bounding box center [518, 282] width 1037 height 564
click at [544, 229] on input "checkbox" at bounding box center [545, 228] width 13 height 13
click at [765, 176] on div at bounding box center [518, 282] width 1037 height 564
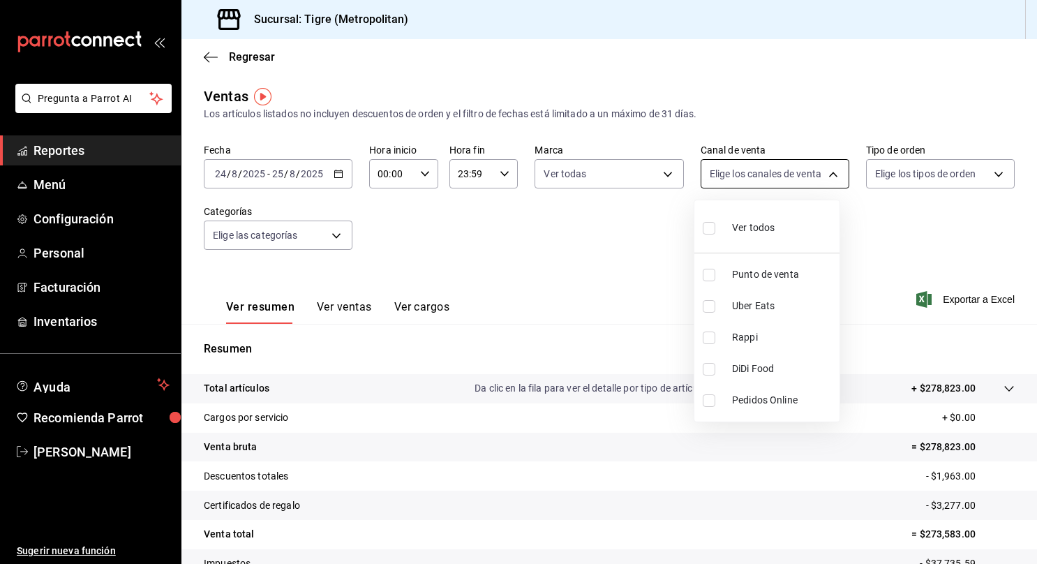
click at [744, 169] on body "Pregunta a Parrot AI Reportes Menú Configuración Personal Facturación Inventari…" at bounding box center [518, 282] width 1037 height 564
click at [707, 232] on input "checkbox" at bounding box center [709, 228] width 13 height 13
click at [924, 170] on div at bounding box center [518, 282] width 1037 height 564
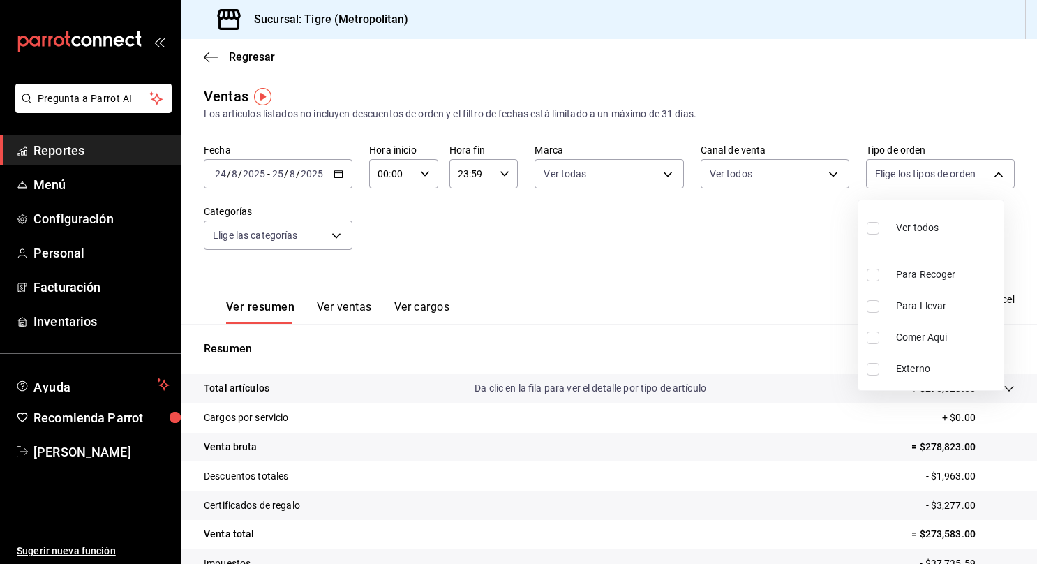
click at [924, 170] on body "Pregunta a Parrot AI Reportes Menú Configuración Personal Facturación Inventari…" at bounding box center [518, 282] width 1037 height 564
click at [872, 228] on input "checkbox" at bounding box center [872, 228] width 13 height 13
click at [301, 240] on div at bounding box center [518, 282] width 1037 height 564
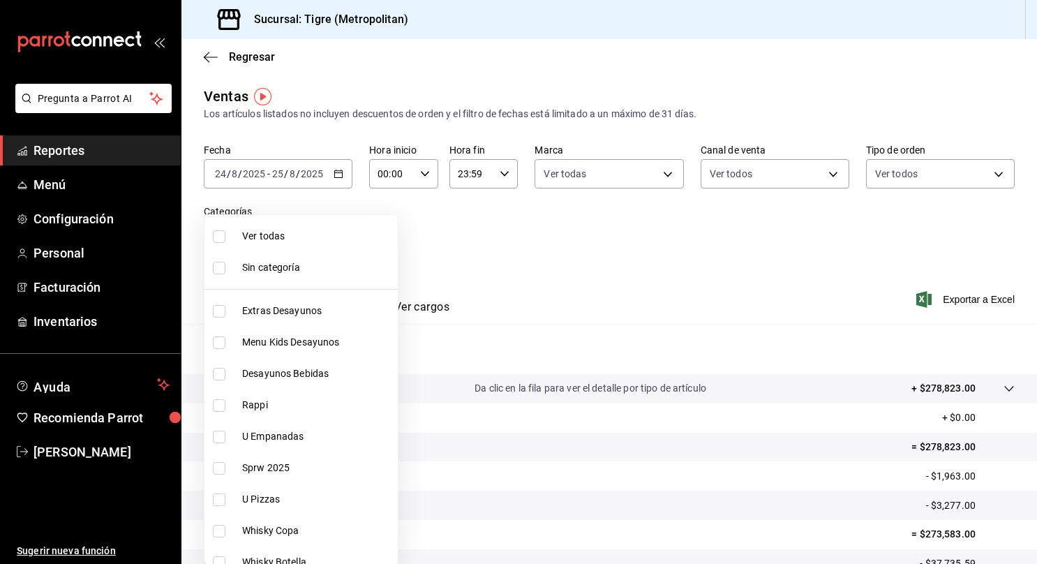
click at [301, 240] on body "Pregunta a Parrot AI Reportes Menú Configuración Personal Facturación Inventari…" at bounding box center [518, 282] width 1037 height 564
click at [218, 236] on input "checkbox" at bounding box center [219, 236] width 13 height 13
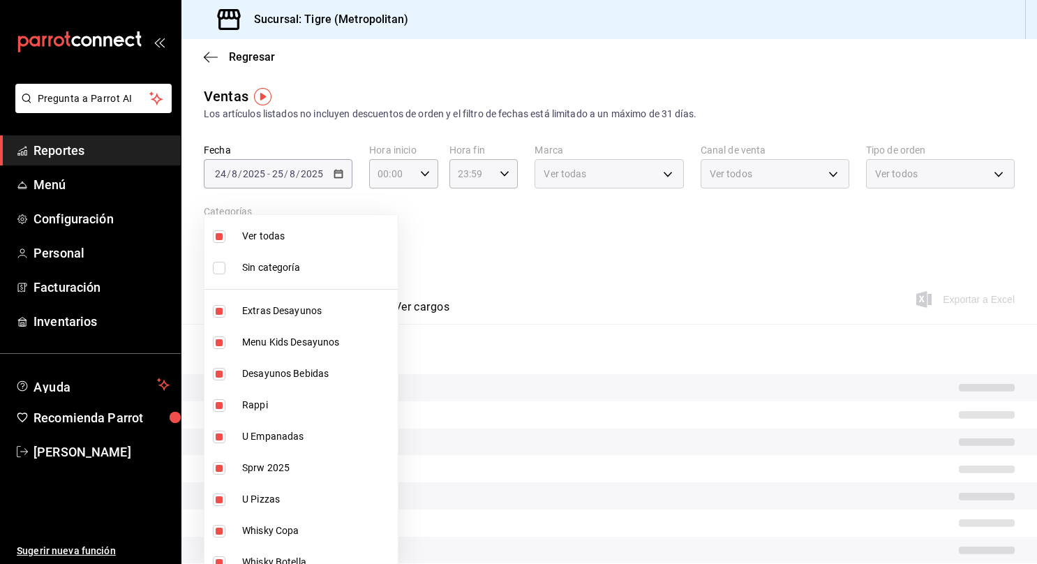
click at [502, 266] on div at bounding box center [518, 282] width 1037 height 564
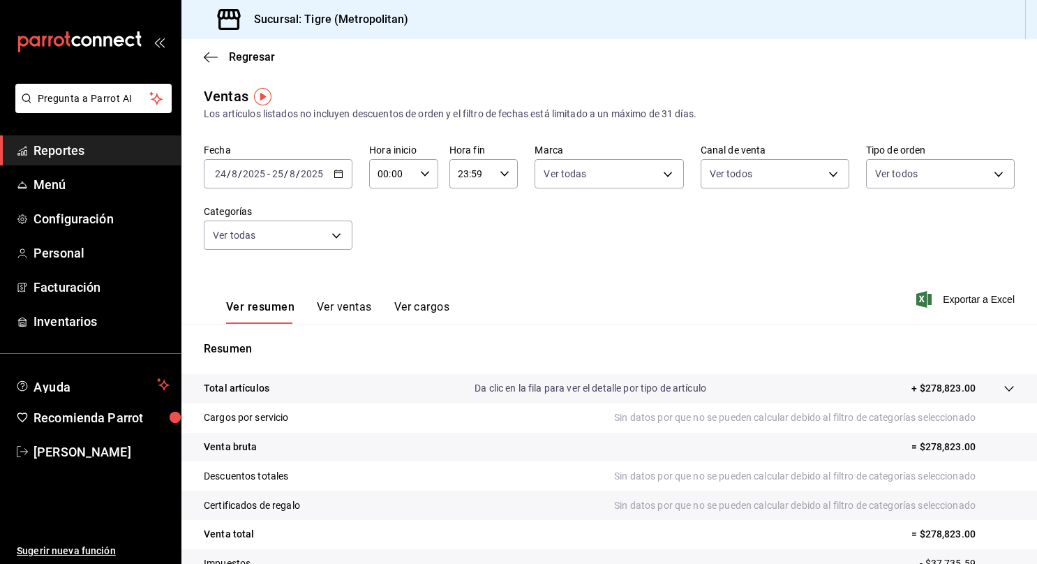
click at [1004, 389] on icon at bounding box center [1008, 389] width 9 height 6
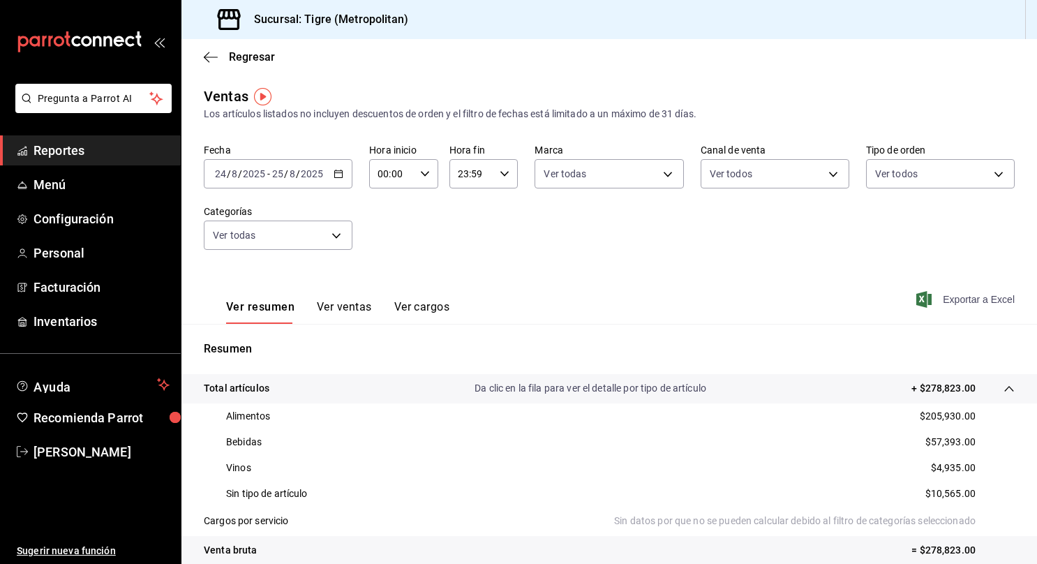
click at [922, 296] on span "Exportar a Excel" at bounding box center [967, 299] width 96 height 17
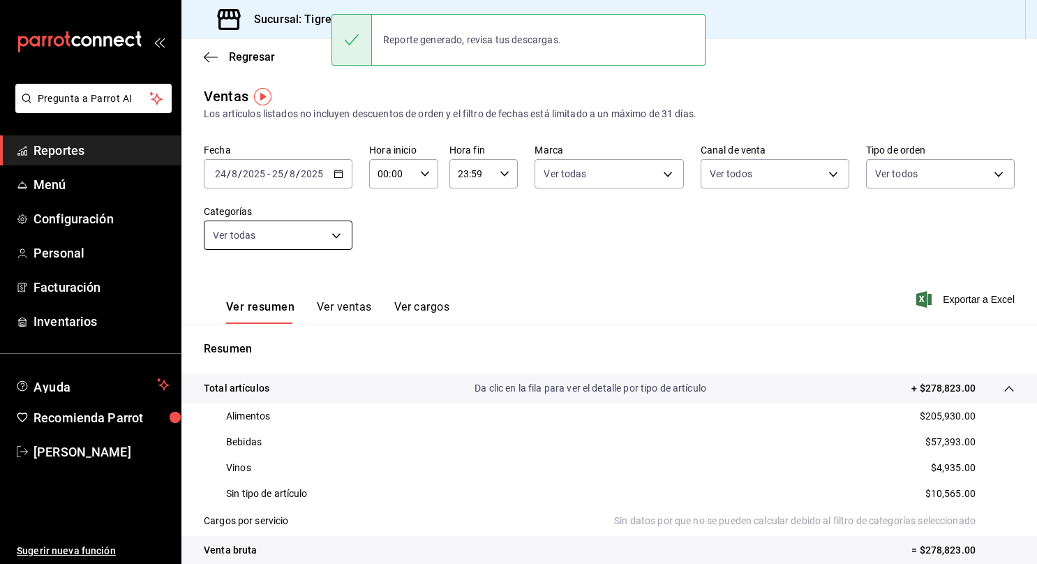
click at [303, 238] on body "Pregunta a Parrot AI Reportes Menú Configuración Personal Facturación Inventari…" at bounding box center [518, 282] width 1037 height 564
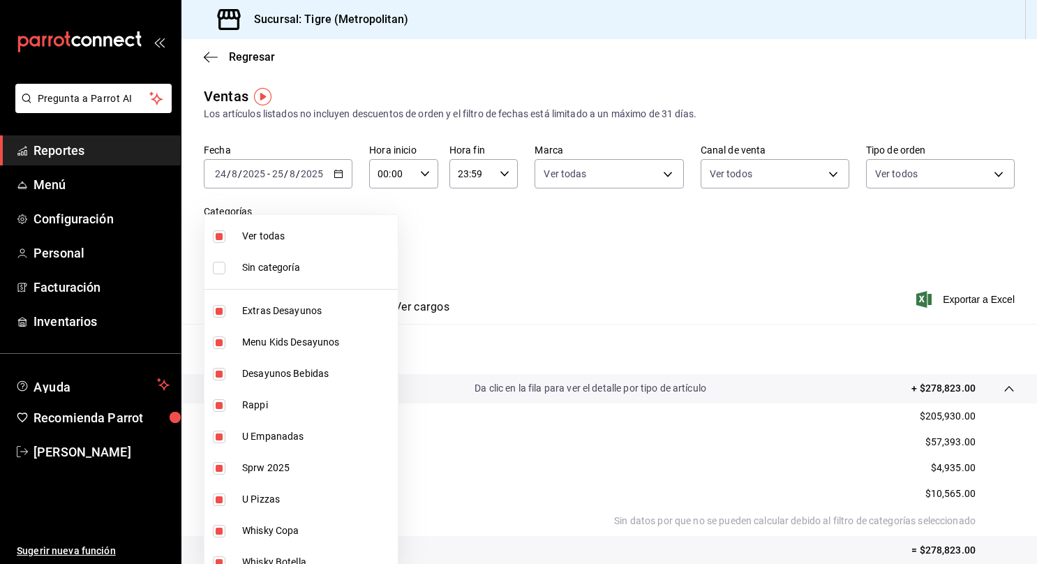
click at [217, 235] on input "checkbox" at bounding box center [219, 236] width 13 height 13
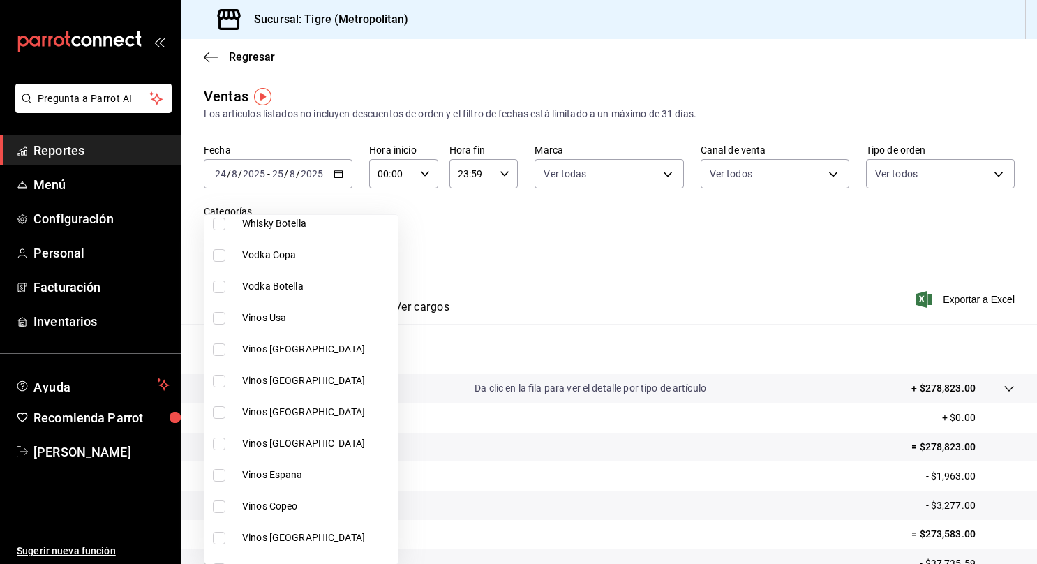
scroll to position [350, 0]
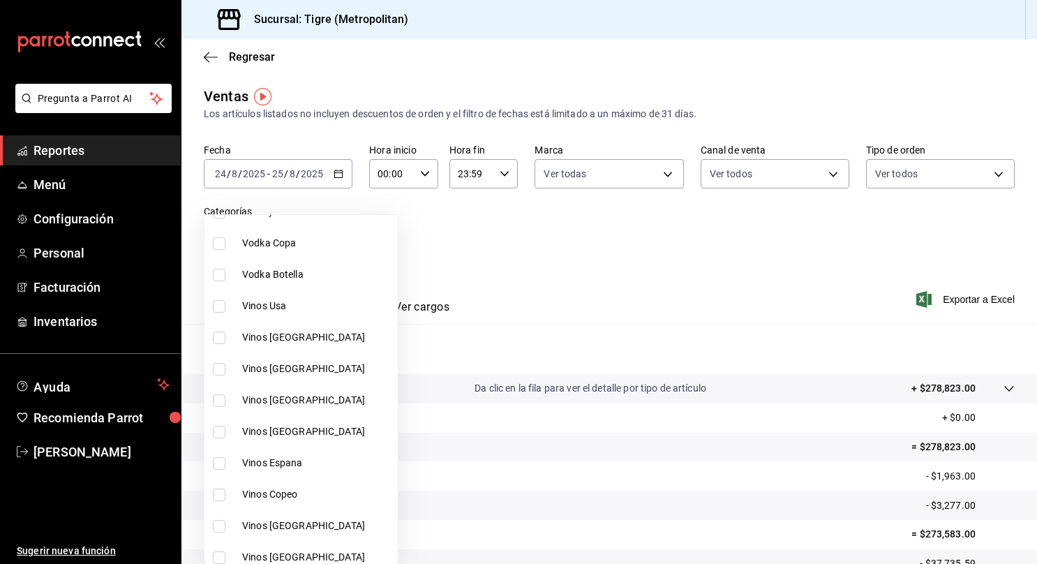
click at [223, 303] on input "checkbox" at bounding box center [219, 306] width 13 height 13
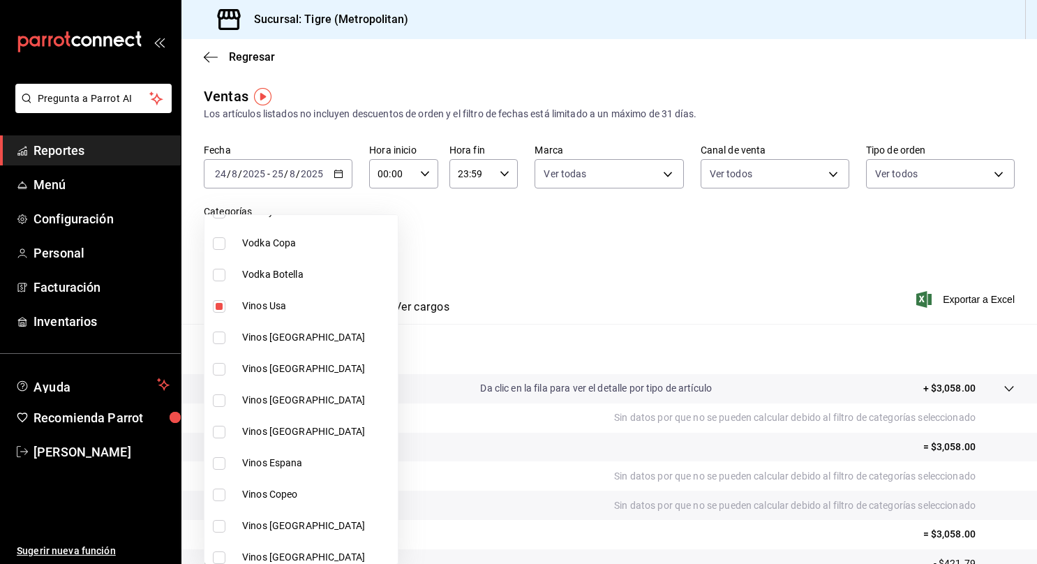
click at [219, 335] on input "checkbox" at bounding box center [219, 337] width 13 height 13
click at [218, 367] on input "checkbox" at bounding box center [219, 369] width 13 height 13
click at [218, 404] on input "checkbox" at bounding box center [219, 400] width 13 height 13
click at [219, 431] on input "checkbox" at bounding box center [219, 432] width 13 height 13
click at [218, 463] on input "checkbox" at bounding box center [219, 463] width 13 height 13
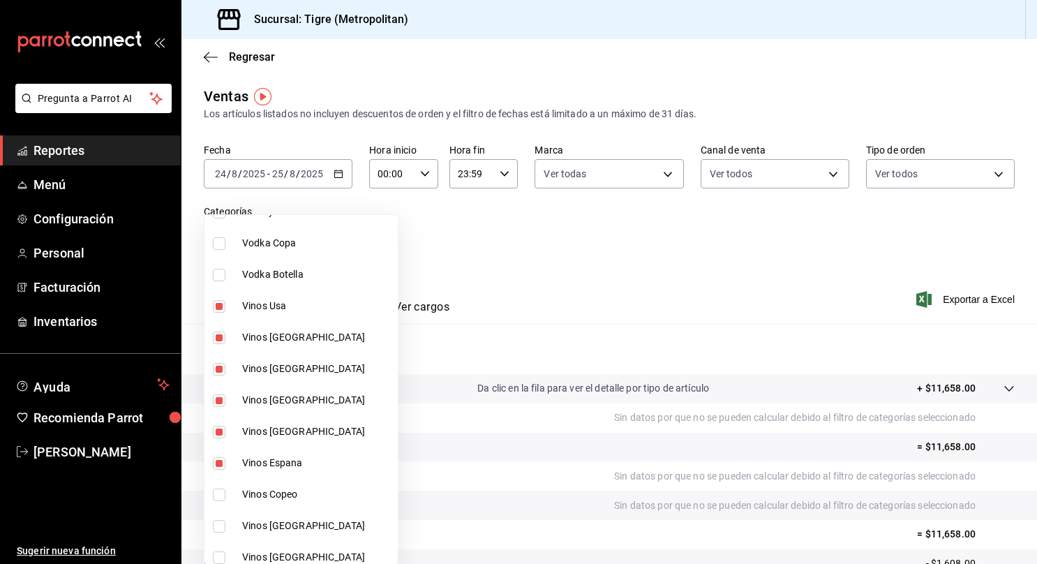
click at [220, 492] on input "checkbox" at bounding box center [219, 494] width 13 height 13
click at [218, 527] on input "checkbox" at bounding box center [219, 526] width 13 height 13
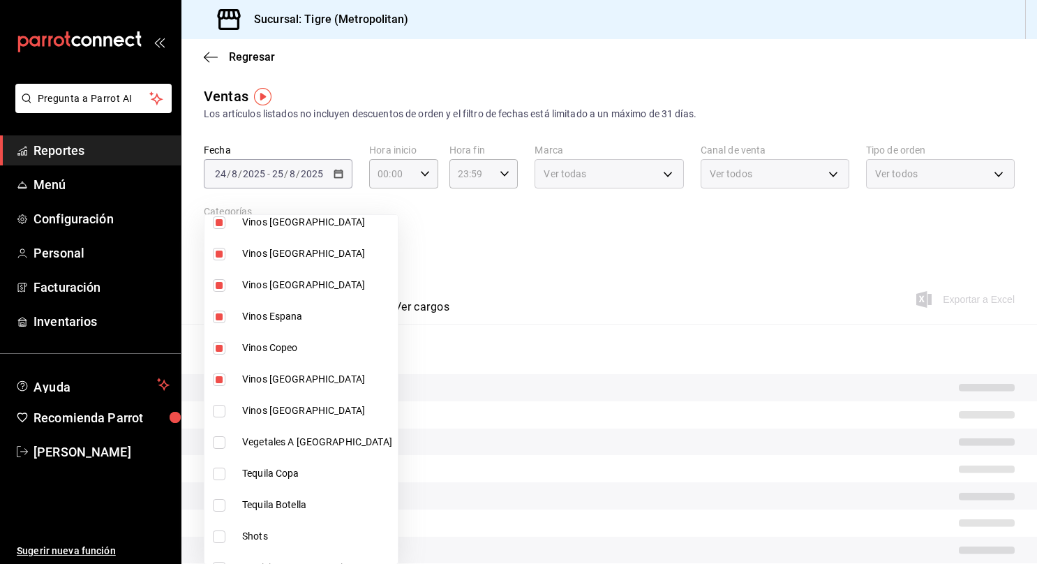
scroll to position [508, 0]
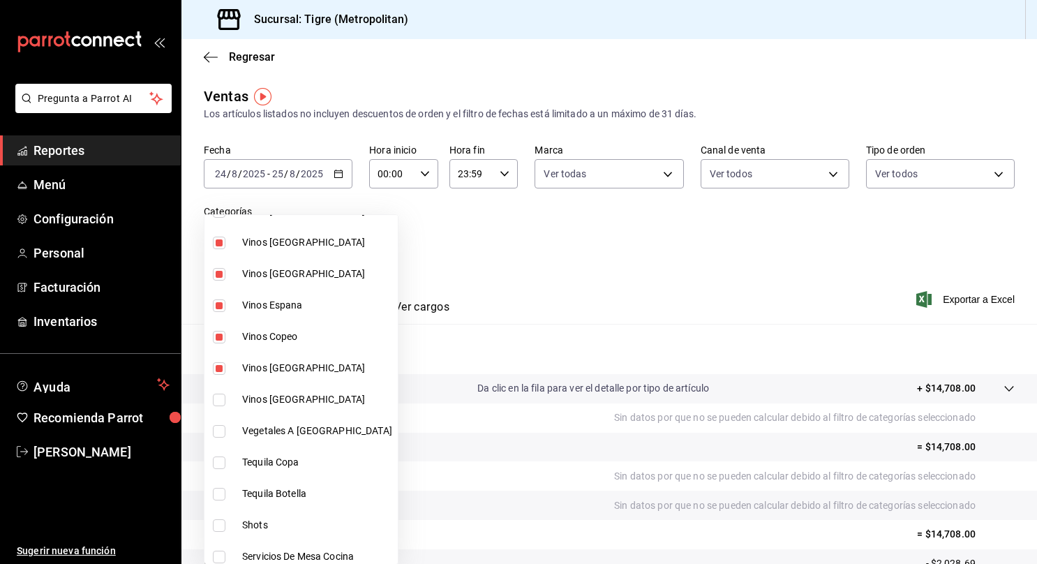
click at [219, 400] on input "checkbox" at bounding box center [219, 399] width 13 height 13
click at [951, 298] on div at bounding box center [518, 282] width 1037 height 564
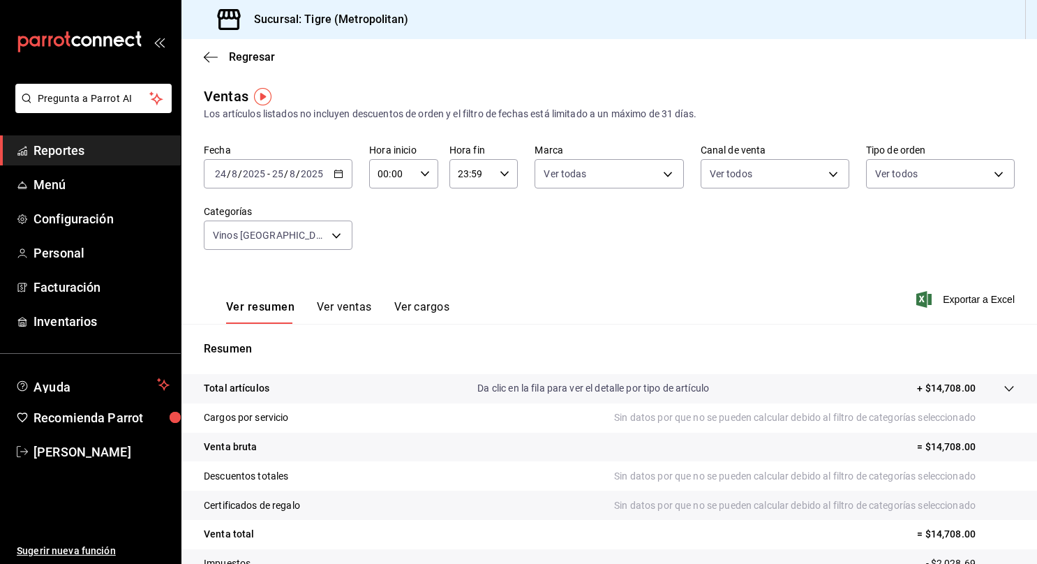
click at [1003, 389] on icon at bounding box center [1008, 388] width 11 height 11
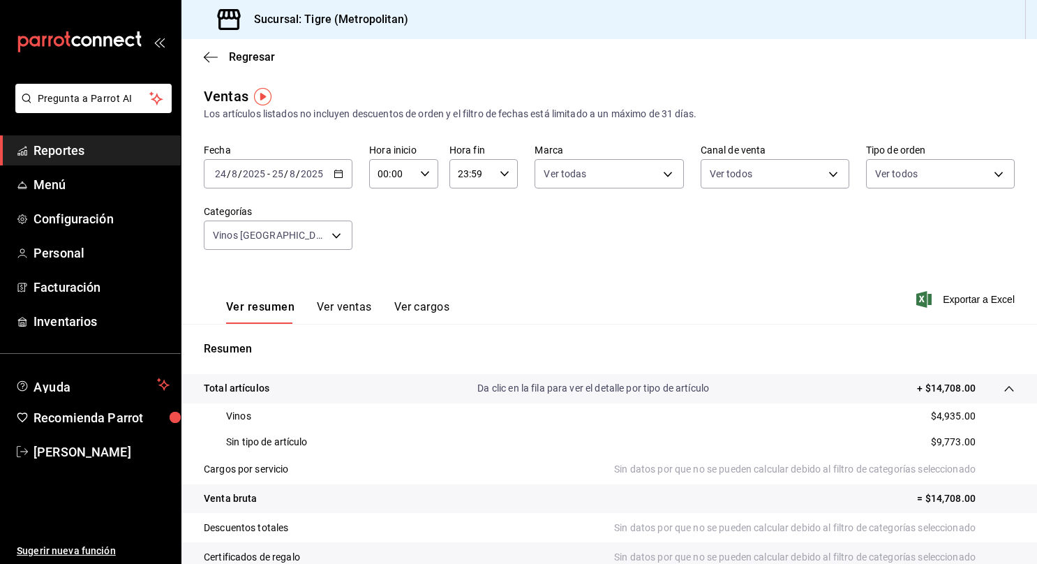
click at [102, 152] on span "Reportes" at bounding box center [101, 150] width 136 height 19
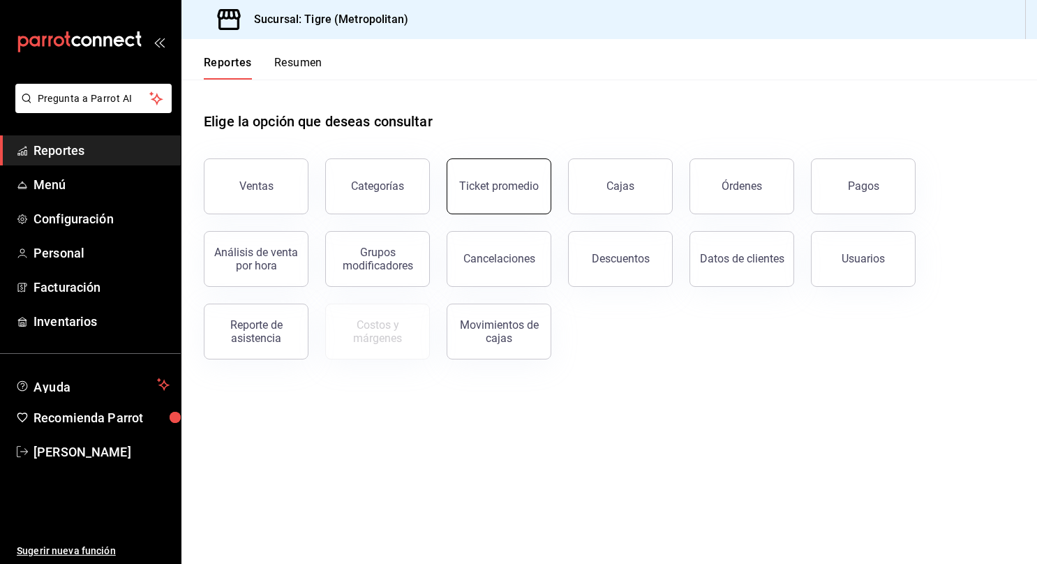
click at [549, 189] on div "Ticket promedio" at bounding box center [490, 178] width 121 height 73
click at [516, 192] on div "Ticket promedio" at bounding box center [499, 185] width 80 height 13
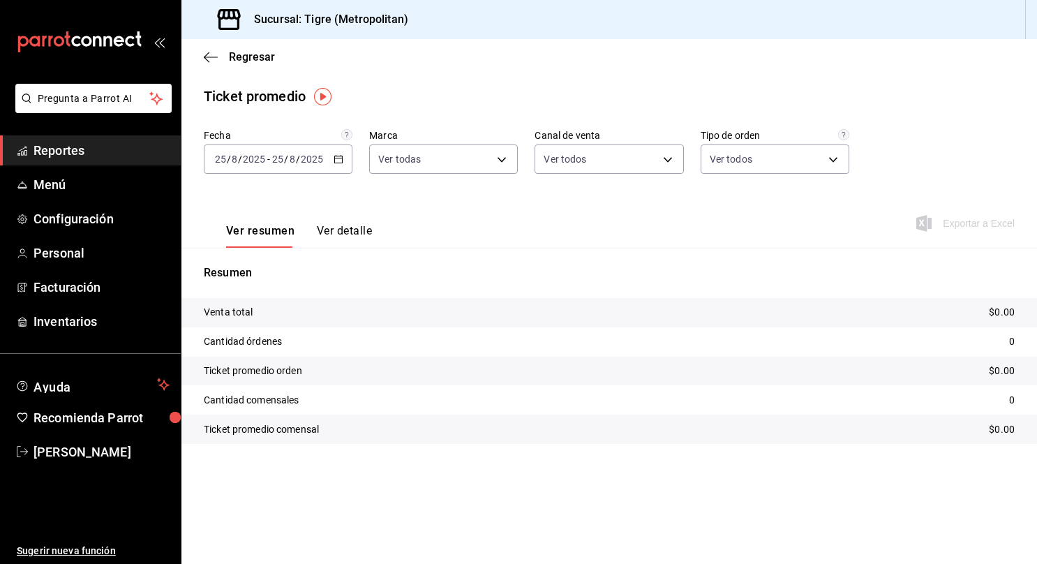
click at [336, 162] on icon "button" at bounding box center [338, 159] width 10 height 10
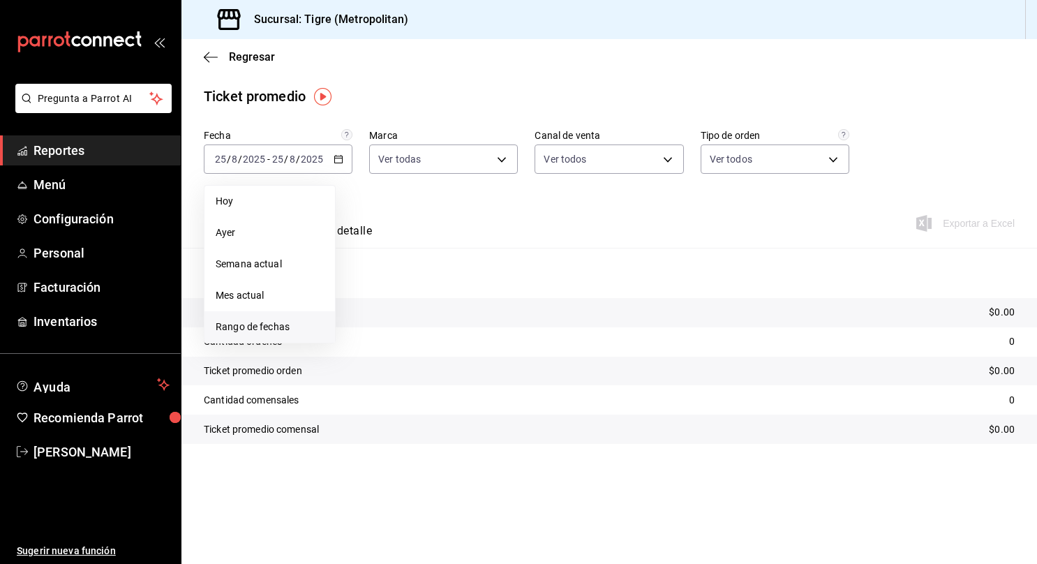
click at [257, 328] on span "Rango de fechas" at bounding box center [270, 327] width 108 height 15
click at [511, 339] on abbr "24" at bounding box center [513, 344] width 9 height 10
click at [362, 377] on abbr "25" at bounding box center [364, 375] width 9 height 10
